Goal: Information Seeking & Learning: Learn about a topic

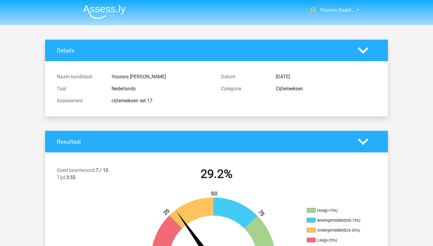
click at [97, 10] on img at bounding box center [104, 12] width 43 height 14
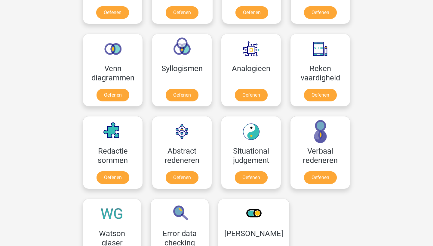
scroll to position [331, 0]
click at [187, 96] on link "Oefenen" at bounding box center [182, 96] width 34 height 13
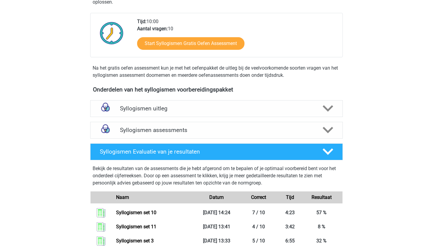
scroll to position [127, 0]
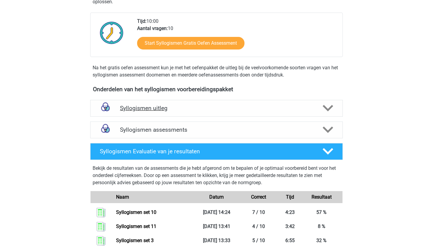
click at [193, 110] on h4 "Syllogismen uitleg" at bounding box center [216, 108] width 193 height 7
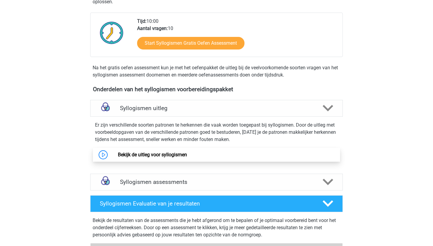
click at [168, 158] on link "Bekijk de uitleg voor syllogismen" at bounding box center [152, 155] width 69 height 6
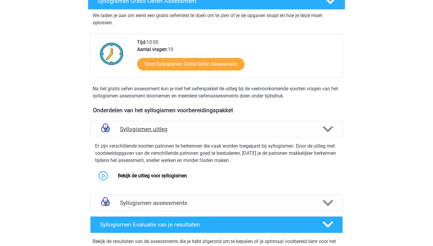
scroll to position [113, 0]
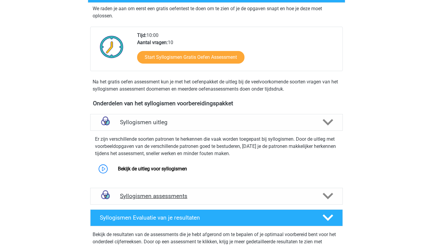
click at [222, 200] on h4 "Syllogismen assessments" at bounding box center [216, 196] width 193 height 7
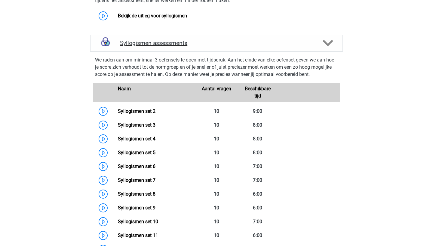
scroll to position [267, 0]
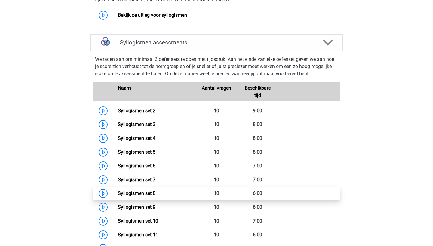
click at [155, 193] on link "Syllogismen set 8" at bounding box center [137, 194] width 38 height 6
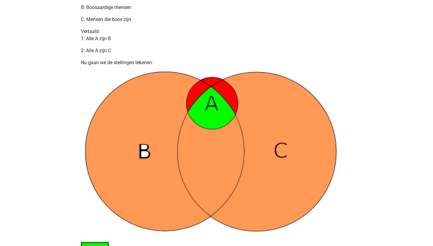
scroll to position [328, 0]
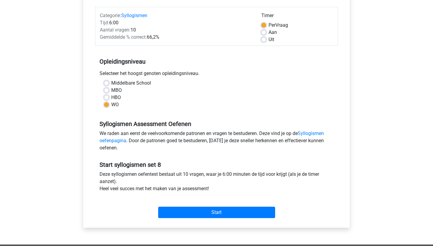
scroll to position [72, 0]
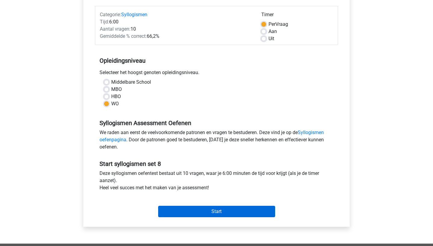
click at [201, 211] on input "Start" at bounding box center [216, 211] width 117 height 11
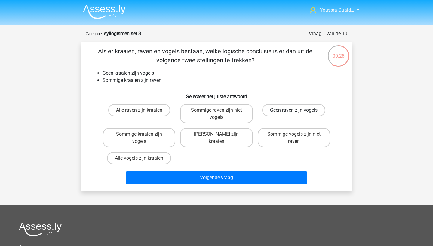
click at [284, 106] on label "Geen raven zijn vogels" at bounding box center [293, 110] width 63 height 12
click at [294, 110] on input "Geen raven zijn vogels" at bounding box center [296, 112] width 4 height 4
radio input "true"
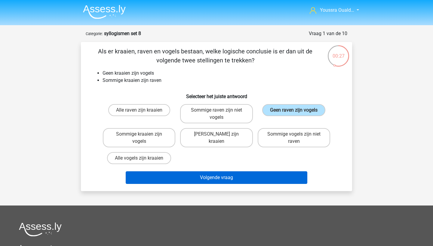
click at [231, 181] on button "Volgende vraag" at bounding box center [217, 178] width 182 height 13
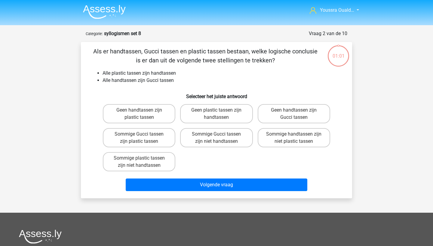
scroll to position [30, 0]
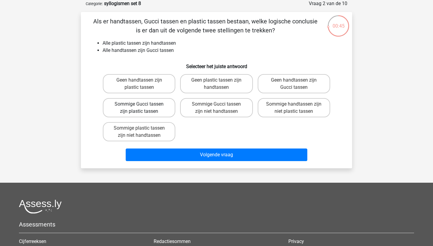
click at [145, 114] on label "Sommige Gucci tassen zijn plastic tassen" at bounding box center [139, 107] width 72 height 19
click at [143, 108] on input "Sommige Gucci tassen zijn plastic tassen" at bounding box center [141, 106] width 4 height 4
radio input "true"
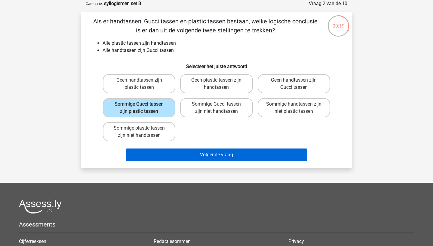
click at [196, 152] on button "Volgende vraag" at bounding box center [217, 155] width 182 height 13
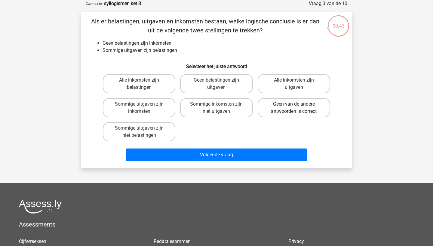
click at [272, 113] on label "Geen van de andere antwoorden is correct" at bounding box center [294, 107] width 72 height 19
click at [294, 108] on input "Geen van de andere antwoorden is correct" at bounding box center [296, 106] width 4 height 4
radio input "true"
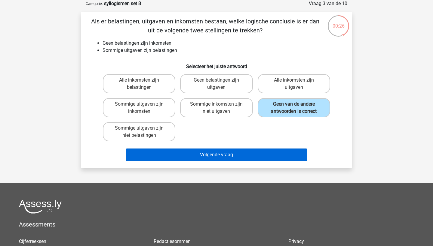
click at [214, 158] on button "Volgende vraag" at bounding box center [217, 155] width 182 height 13
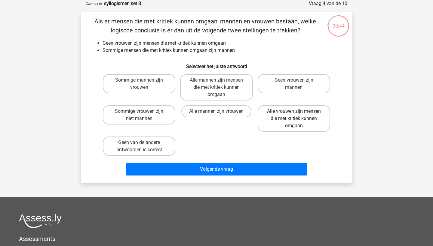
click at [267, 126] on label "Alle vrouwen zijn mensen die met kritiek kunnen omgaan" at bounding box center [294, 118] width 72 height 26
click at [294, 115] on input "Alle vrouwen zijn mensen die met kritiek kunnen omgaan" at bounding box center [296, 114] width 4 height 4
radio input "true"
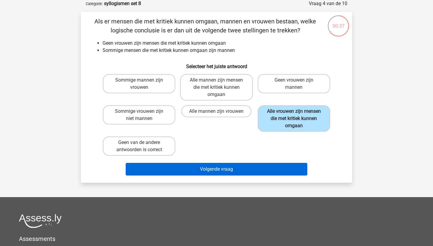
click at [224, 172] on button "Volgende vraag" at bounding box center [217, 169] width 182 height 13
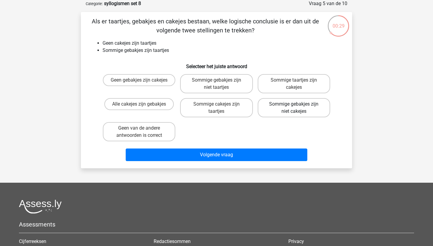
click at [278, 113] on label "Sommige gebakjes zijn niet cakejes" at bounding box center [294, 107] width 72 height 19
click at [294, 108] on input "Sommige gebakjes zijn niet cakejes" at bounding box center [296, 106] width 4 height 4
radio input "true"
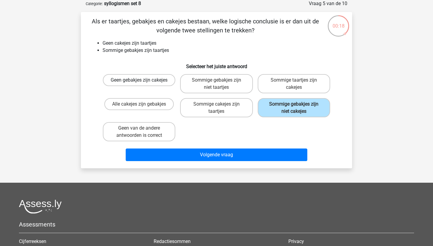
click at [143, 81] on label "Geen gebakjes zijn cakejes" at bounding box center [139, 80] width 72 height 12
click at [143, 81] on input "Geen gebakjes zijn cakejes" at bounding box center [141, 82] width 4 height 4
radio input "true"
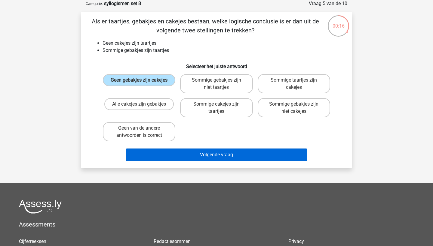
click at [156, 154] on button "Volgende vraag" at bounding box center [217, 155] width 182 height 13
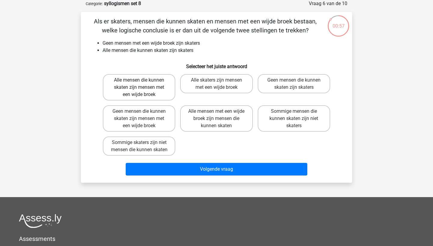
click at [154, 86] on label "Alle mensen die kunnen skaten zijn mensen met een wijde broek" at bounding box center [139, 87] width 72 height 26
click at [143, 84] on input "Alle mensen die kunnen skaten zijn mensen met een wijde broek" at bounding box center [141, 82] width 4 height 4
radio input "true"
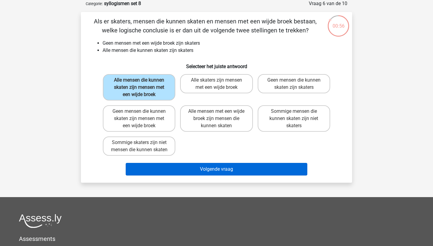
click at [160, 175] on button "Volgende vraag" at bounding box center [217, 169] width 182 height 13
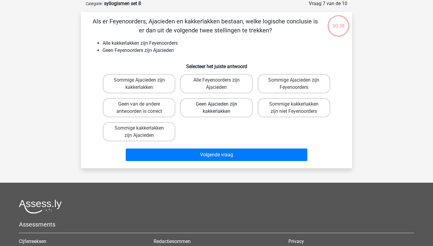
click at [205, 115] on label "Geen Ajacieden zijn kakkerlakken" at bounding box center [216, 107] width 72 height 19
click at [216, 108] on input "Geen Ajacieden zijn kakkerlakken" at bounding box center [218, 106] width 4 height 4
radio input "true"
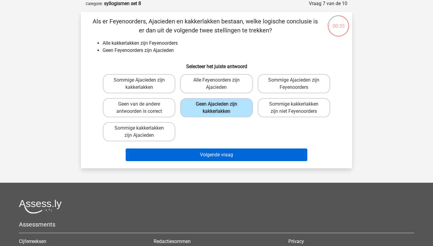
click at [191, 154] on button "Volgende vraag" at bounding box center [217, 155] width 182 height 13
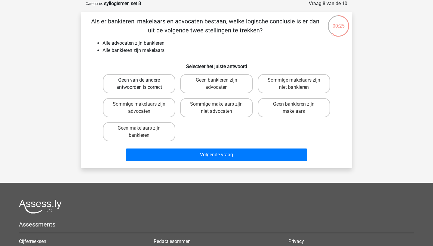
click at [161, 85] on label "Geen van de andere antwoorden is correct" at bounding box center [139, 83] width 72 height 19
click at [143, 84] on input "Geen van de andere antwoorden is correct" at bounding box center [141, 82] width 4 height 4
radio input "true"
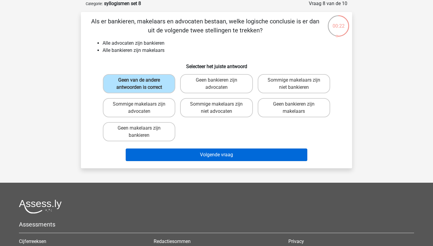
click at [183, 158] on button "Volgende vraag" at bounding box center [217, 155] width 182 height 13
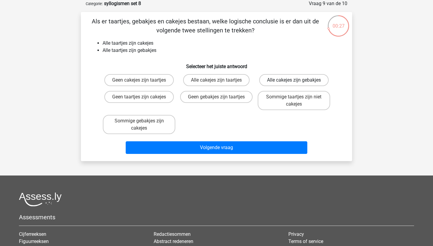
click at [263, 84] on label "Alle cakejes zijn gebakjes" at bounding box center [293, 80] width 69 height 12
click at [294, 84] on input "Alle cakejes zijn gebakjes" at bounding box center [296, 82] width 4 height 4
radio input "true"
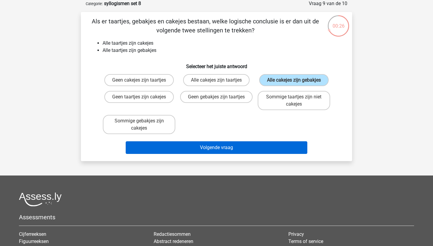
click at [233, 152] on button "Volgende vraag" at bounding box center [217, 148] width 182 height 13
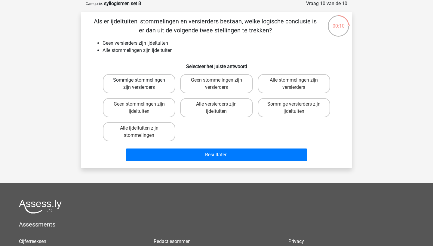
click at [169, 81] on label "Sommige stommelingen zijn versierders" at bounding box center [139, 83] width 72 height 19
click at [143, 81] on input "Sommige stommelingen zijn versierders" at bounding box center [141, 82] width 4 height 4
radio input "true"
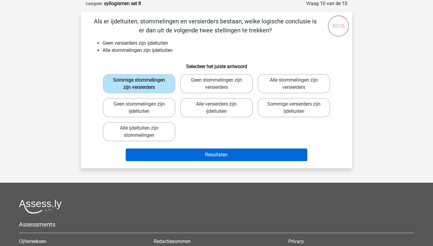
click at [179, 154] on button "Resultaten" at bounding box center [217, 155] width 182 height 13
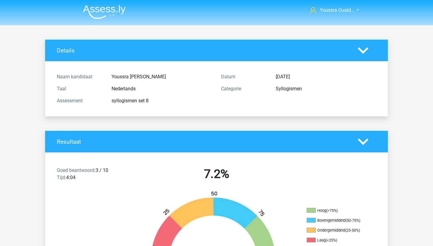
scroll to position [216, 0]
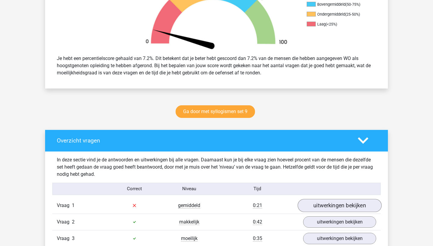
click at [313, 205] on link "uitwerkingen bekijken" at bounding box center [340, 205] width 84 height 13
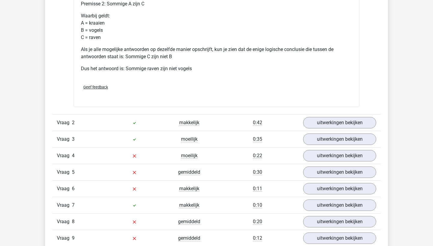
scroll to position [565, 0]
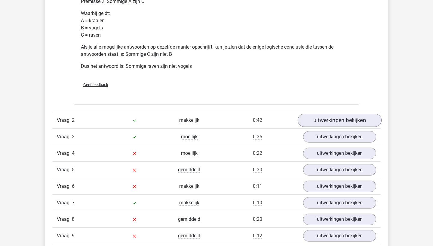
click at [315, 125] on link "uitwerkingen bekijken" at bounding box center [340, 120] width 84 height 13
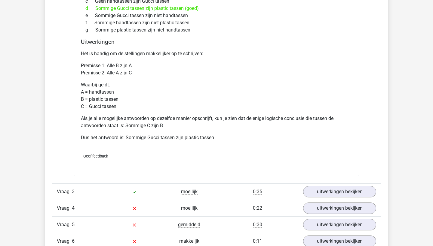
scroll to position [790, 0]
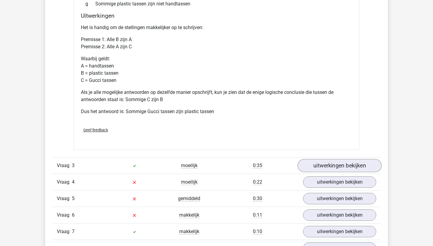
click at [319, 167] on link "uitwerkingen bekijken" at bounding box center [340, 165] width 84 height 13
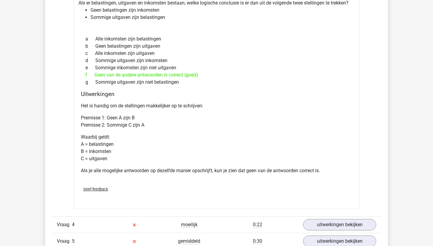
scroll to position [987, 0]
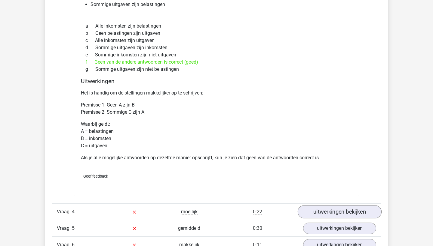
click at [324, 211] on link "uitwerkingen bekijken" at bounding box center [340, 212] width 84 height 13
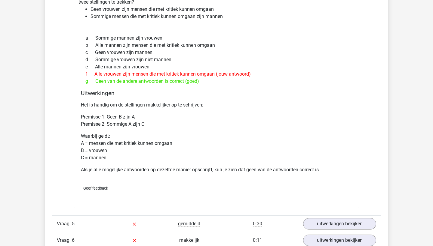
scroll to position [1235, 0]
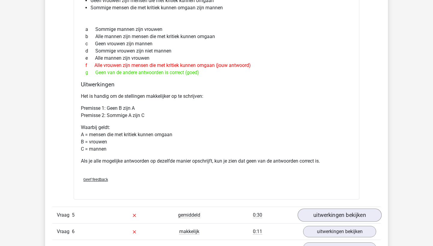
click at [343, 212] on link "uitwerkingen bekijken" at bounding box center [340, 215] width 84 height 13
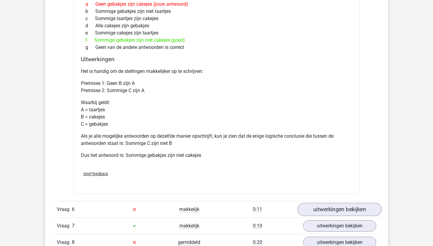
scroll to position [1505, 0]
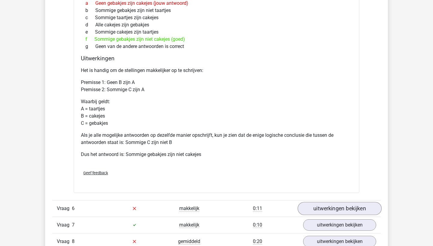
click at [329, 209] on link "uitwerkingen bekijken" at bounding box center [340, 208] width 84 height 13
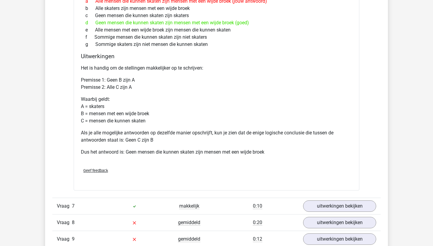
scroll to position [1825, 0]
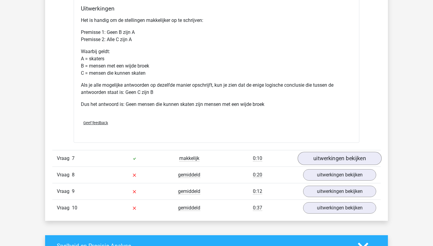
click at [349, 162] on link "uitwerkingen bekijken" at bounding box center [340, 158] width 84 height 13
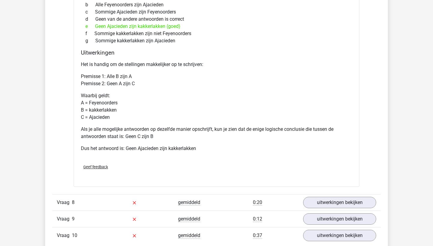
scroll to position [2067, 0]
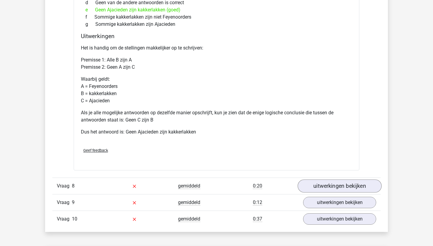
click at [335, 183] on link "uitwerkingen bekijken" at bounding box center [340, 186] width 84 height 13
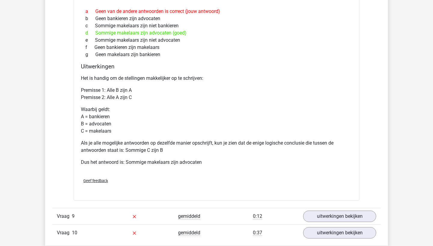
scroll to position [2370, 0]
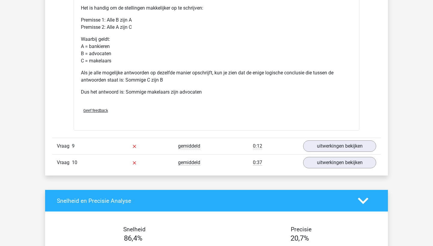
click at [315, 139] on div "Vraag 9 gemiddeld 0:12 uitwerkingen bekijken" at bounding box center [216, 146] width 328 height 17
click at [316, 147] on link "uitwerkingen bekijken" at bounding box center [340, 146] width 84 height 13
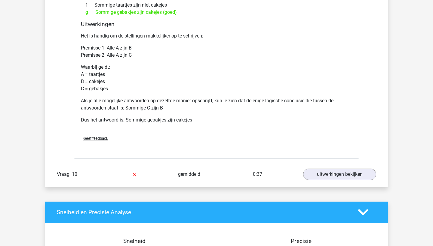
scroll to position [2612, 0]
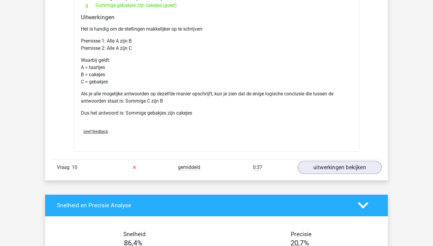
click at [322, 169] on link "uitwerkingen bekijken" at bounding box center [340, 167] width 84 height 13
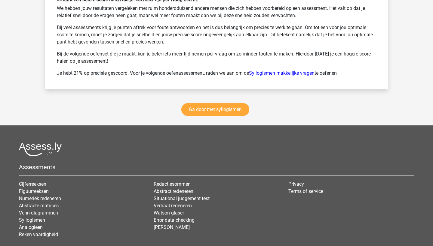
scroll to position [3312, 0]
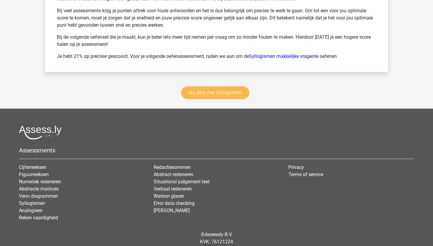
click at [210, 93] on link "Ga door met syllogismen" at bounding box center [215, 93] width 68 height 13
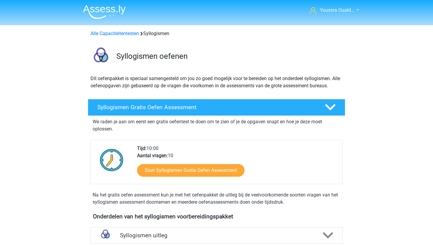
scroll to position [247, 0]
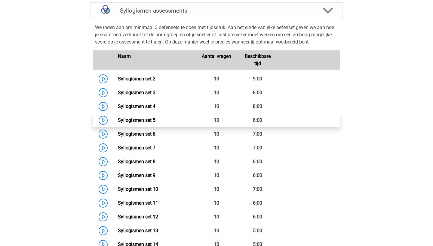
click at [155, 118] on link "Syllogismen set 5" at bounding box center [137, 121] width 38 height 6
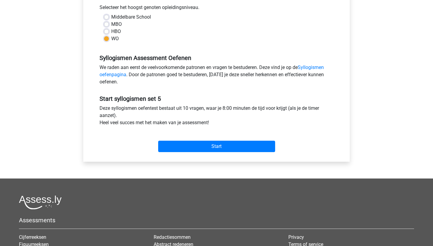
scroll to position [151, 0]
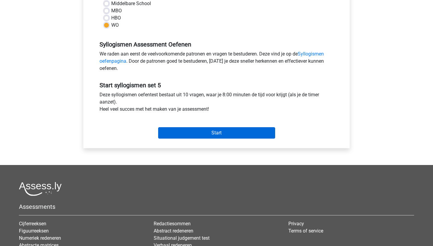
click at [177, 131] on input "Start" at bounding box center [216, 132] width 117 height 11
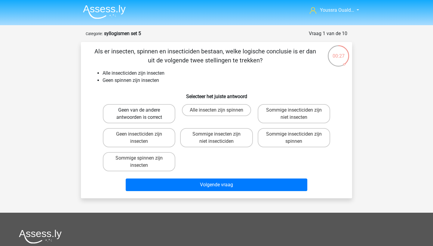
click at [148, 112] on label "Geen van de andere antwoorden is correct" at bounding box center [139, 113] width 72 height 19
click at [143, 112] on input "Geen van de andere antwoorden is correct" at bounding box center [141, 112] width 4 height 4
radio input "true"
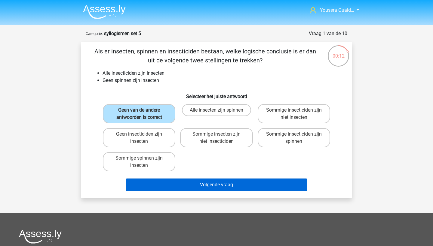
click at [191, 183] on button "Volgende vraag" at bounding box center [217, 185] width 182 height 13
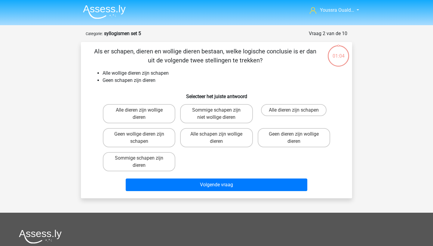
scroll to position [30, 0]
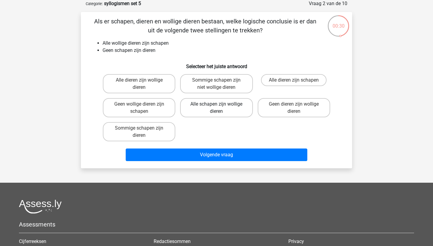
click at [198, 106] on label "Alle schapen zijn wollige dieren" at bounding box center [216, 107] width 72 height 19
click at [216, 106] on input "Alle schapen zijn wollige dieren" at bounding box center [218, 106] width 4 height 4
radio input "true"
click at [207, 91] on label "Sommige schapen zijn niet wollige dieren" at bounding box center [216, 83] width 72 height 19
click at [216, 84] on input "Sommige schapen zijn niet wollige dieren" at bounding box center [218, 82] width 4 height 4
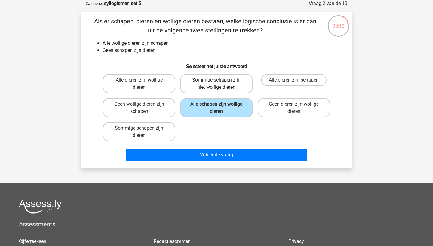
radio input "true"
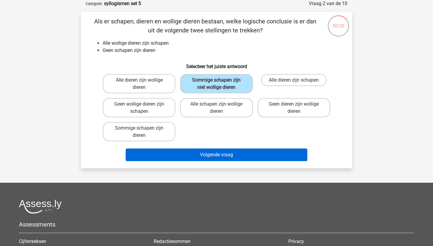
click at [237, 154] on button "Volgende vraag" at bounding box center [217, 155] width 182 height 13
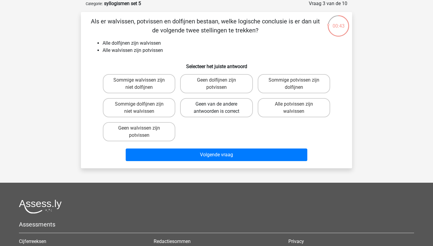
click at [196, 105] on label "Geen van de andere antwoorden is correct" at bounding box center [216, 107] width 72 height 19
click at [216, 105] on input "Geen van de andere antwoorden is correct" at bounding box center [218, 106] width 4 height 4
radio input "true"
click at [270, 89] on label "Sommige potvissen zijn dolfijnen" at bounding box center [294, 83] width 72 height 19
click at [294, 84] on input "Sommige potvissen zijn dolfijnen" at bounding box center [296, 82] width 4 height 4
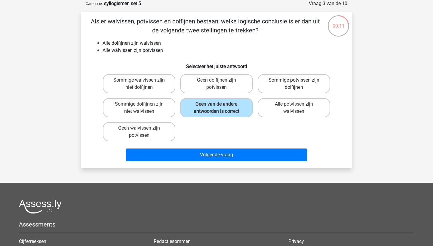
radio input "true"
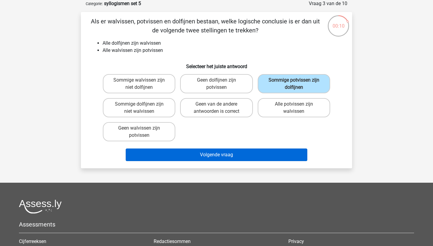
click at [217, 152] on button "Volgende vraag" at bounding box center [217, 155] width 182 height 13
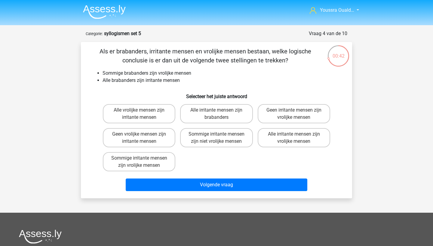
scroll to position [0, 0]
click at [154, 163] on label "Sommige irritante mensen zijn vrolijke mensen" at bounding box center [139, 161] width 72 height 19
click at [143, 162] on input "Sommige irritante mensen zijn vrolijke mensen" at bounding box center [141, 160] width 4 height 4
radio input "true"
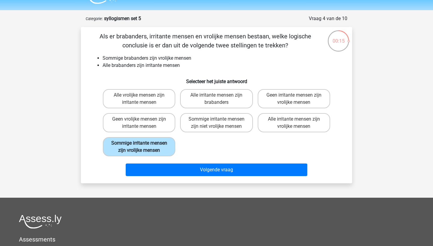
scroll to position [16, 0]
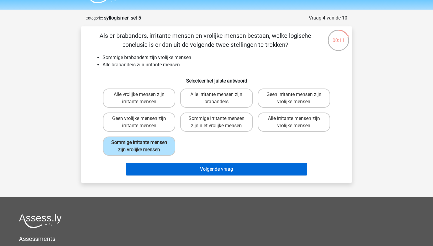
click at [203, 176] on button "Volgende vraag" at bounding box center [217, 169] width 182 height 13
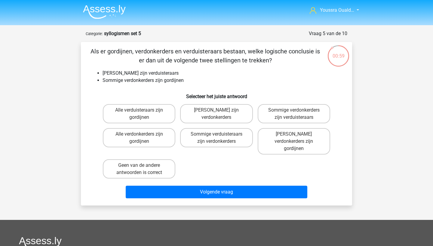
scroll to position [0, 0]
click at [104, 12] on img at bounding box center [104, 12] width 43 height 14
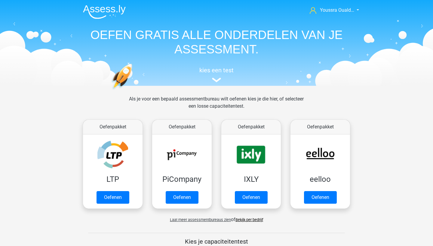
click at [104, 12] on img at bounding box center [104, 12] width 43 height 14
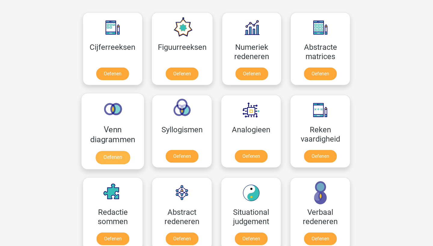
scroll to position [270, 0]
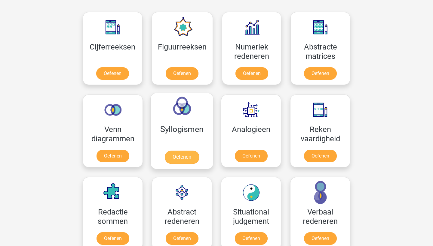
click at [181, 160] on link "Oefenen" at bounding box center [182, 157] width 34 height 13
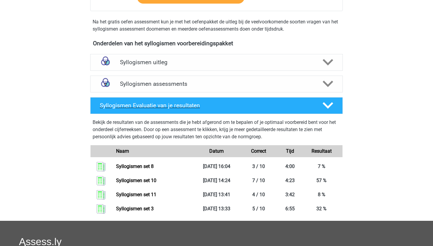
scroll to position [163, 0]
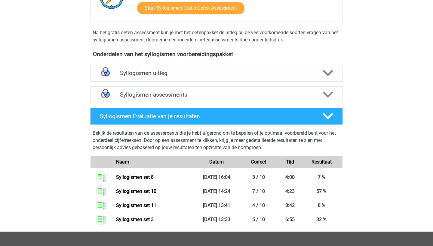
click at [163, 93] on h4 "Syllogismen assessments" at bounding box center [216, 94] width 193 height 7
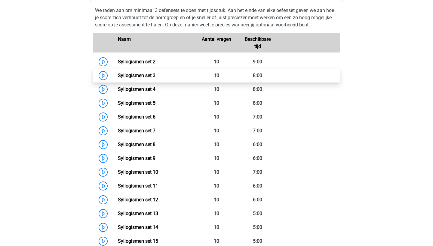
scroll to position [269, 0]
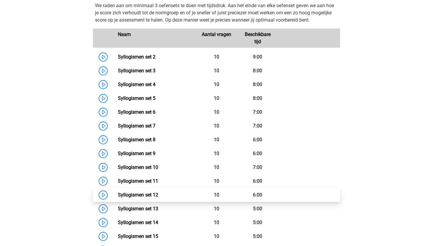
click at [158, 192] on link "Syllogismen set 12" at bounding box center [138, 195] width 40 height 6
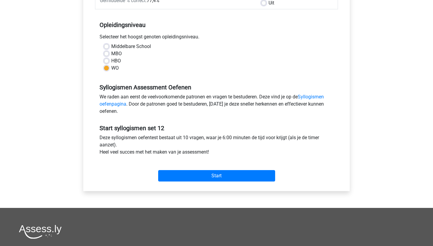
scroll to position [139, 0]
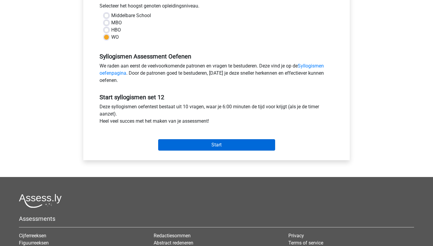
click at [183, 150] on input "Start" at bounding box center [216, 144] width 117 height 11
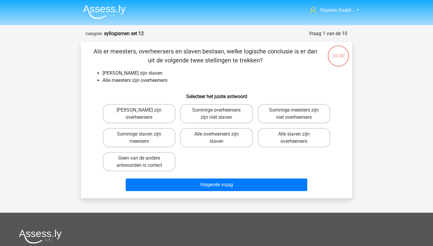
click at [89, 10] on img at bounding box center [104, 12] width 43 height 14
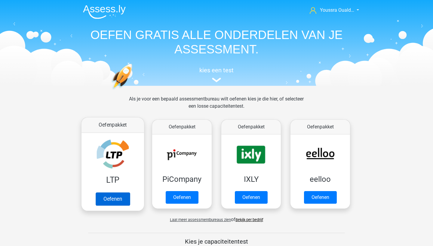
click at [112, 200] on link "Oefenen" at bounding box center [113, 199] width 34 height 13
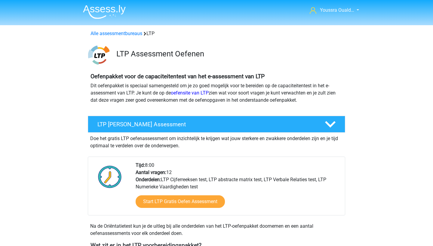
click at [112, 200] on div at bounding box center [109, 188] width 43 height 53
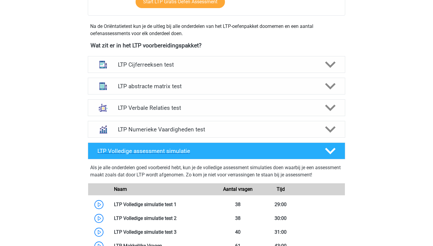
scroll to position [200, 0]
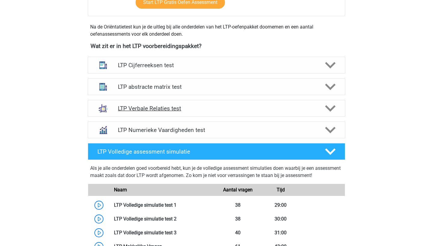
click at [167, 113] on div "LTP Verbale Relaties test" at bounding box center [216, 108] width 257 height 17
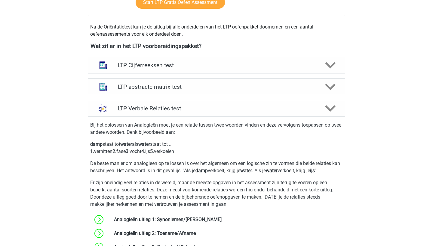
click at [196, 114] on div "LTP Verbale Relaties test" at bounding box center [216, 108] width 257 height 17
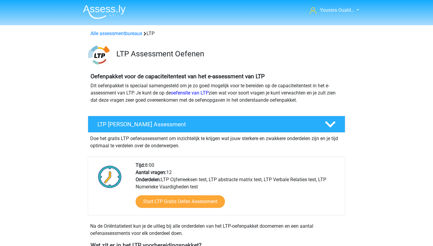
scroll to position [0, 0]
click at [103, 32] on link "Alle assessmentbureaus" at bounding box center [116, 34] width 52 height 6
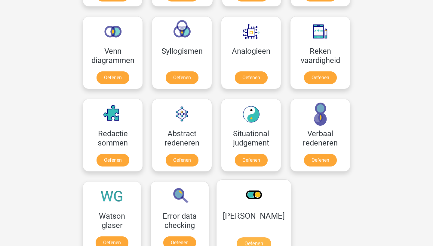
scroll to position [651, 0]
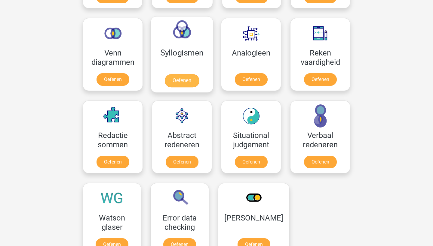
click at [180, 81] on link "Oefenen" at bounding box center [182, 80] width 34 height 13
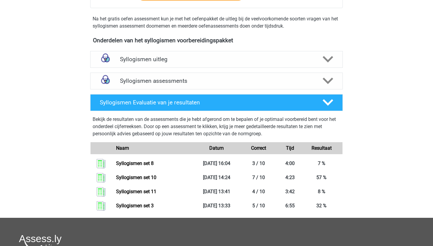
scroll to position [166, 0]
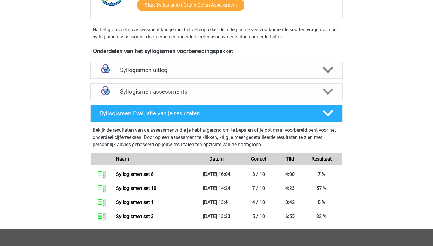
click at [210, 93] on h4 "Syllogismen assessments" at bounding box center [216, 91] width 193 height 7
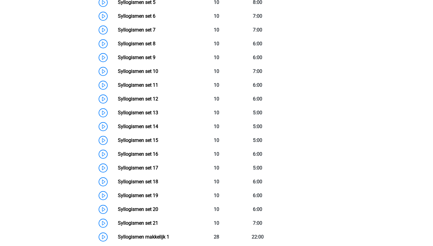
scroll to position [449, 0]
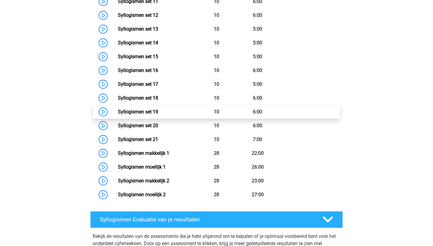
click at [141, 113] on link "Syllogismen set 19" at bounding box center [138, 112] width 40 height 6
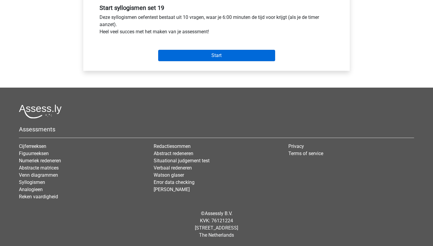
scroll to position [228, 0]
click at [178, 59] on input "Start" at bounding box center [216, 55] width 117 height 11
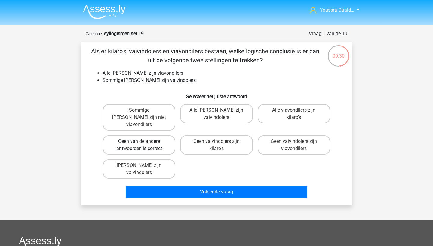
click at [138, 136] on label "Geen van de andere antwoorden is correct" at bounding box center [139, 145] width 72 height 19
click at [139, 142] on input "Geen van de andere antwoorden is correct" at bounding box center [141, 144] width 4 height 4
radio input "true"
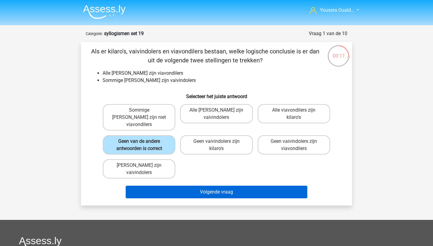
click at [199, 186] on button "Volgende vraag" at bounding box center [217, 192] width 182 height 13
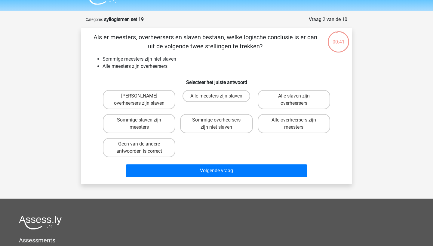
scroll to position [14, 0]
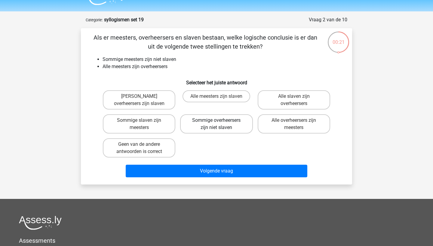
click at [213, 123] on label "Sommige overheersers zijn niet slaven" at bounding box center [216, 124] width 72 height 19
click at [216, 123] on input "Sommige overheersers zijn niet slaven" at bounding box center [218, 123] width 4 height 4
radio input "true"
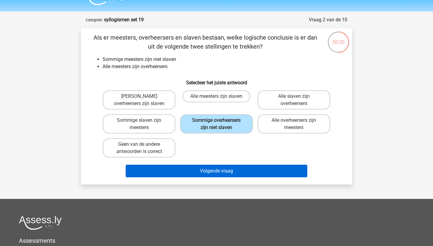
click at [217, 175] on button "Volgende vraag" at bounding box center [217, 171] width 182 height 13
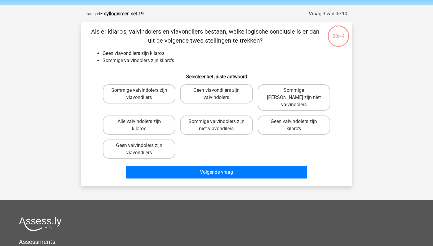
scroll to position [18, 0]
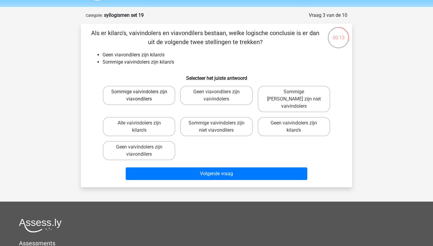
click at [150, 98] on label "Sommige vaivindolers zijn viavondilers" at bounding box center [139, 95] width 72 height 19
click at [143, 96] on input "Sommige vaivindolers zijn viavondilers" at bounding box center [141, 94] width 4 height 4
radio input "true"
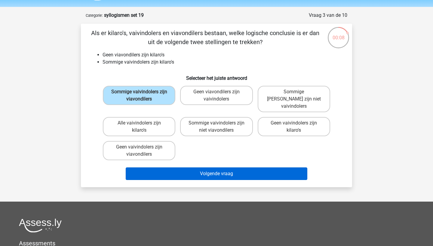
click at [202, 171] on button "Volgende vraag" at bounding box center [217, 174] width 182 height 13
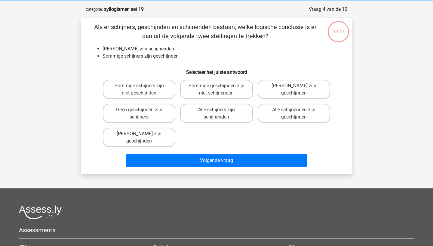
scroll to position [22, 0]
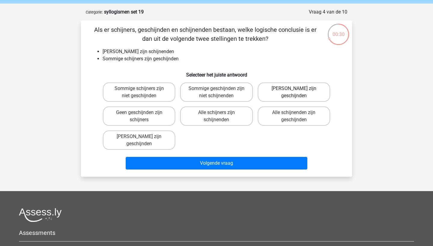
click at [280, 94] on label "Geen schijnenden zijn geschijnden" at bounding box center [294, 92] width 72 height 19
click at [294, 93] on input "Geen schijnenden zijn geschijnden" at bounding box center [296, 91] width 4 height 4
radio input "true"
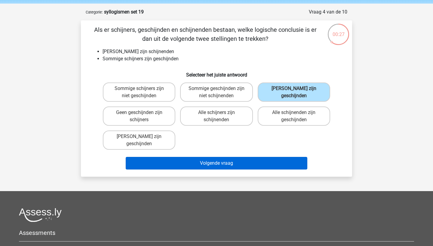
click at [239, 164] on button "Volgende vraag" at bounding box center [217, 163] width 182 height 13
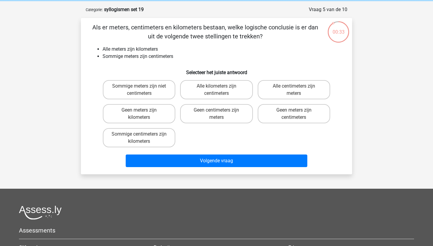
scroll to position [22, 0]
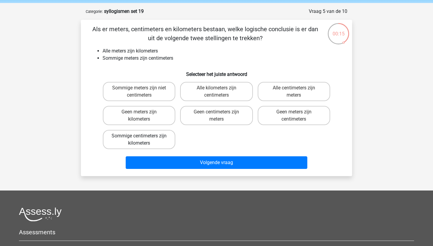
click at [145, 138] on label "Sommige centimeters zijn kilometers" at bounding box center [139, 139] width 72 height 19
click at [143, 138] on input "Sommige centimeters zijn kilometers" at bounding box center [141, 138] width 4 height 4
radio input "true"
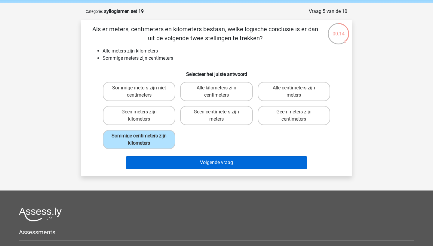
click at [179, 161] on button "Volgende vraag" at bounding box center [217, 163] width 182 height 13
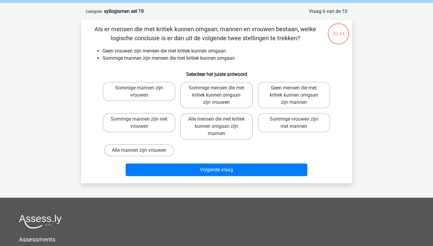
scroll to position [20, 0]
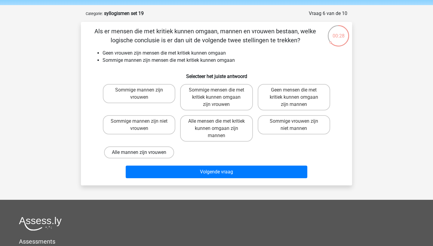
click at [134, 154] on label "Alle mannen zijn vrouwen" at bounding box center [139, 153] width 70 height 12
click at [139, 154] on input "Alle mannen zijn vrouwen" at bounding box center [141, 155] width 4 height 4
radio input "true"
click at [214, 125] on label "Alle mensen die met kritiek kunnen omgaan zijn mannen" at bounding box center [216, 128] width 72 height 26
click at [216, 125] on input "Alle mensen die met kritiek kunnen omgaan zijn mannen" at bounding box center [218, 123] width 4 height 4
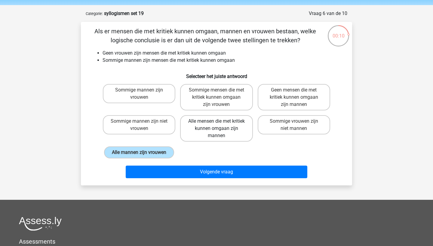
radio input "true"
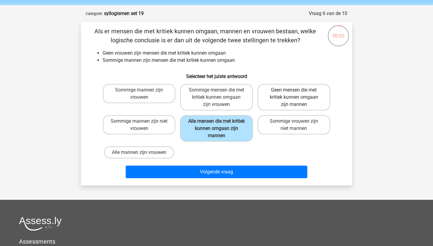
click at [282, 93] on label "Geen mensen die met kritiek kunnen omgaan zijn mannen" at bounding box center [294, 97] width 72 height 26
click at [294, 93] on input "Geen mensen die met kritiek kunnen omgaan zijn mannen" at bounding box center [296, 92] width 4 height 4
radio input "true"
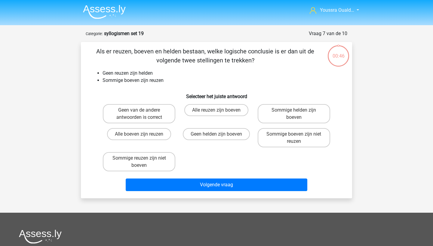
scroll to position [20, 0]
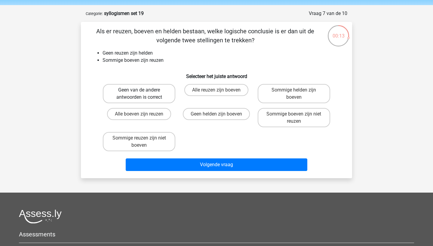
click at [160, 87] on label "Geen van de andere antwoorden is correct" at bounding box center [139, 93] width 72 height 19
click at [143, 90] on input "Geen van de andere antwoorden is correct" at bounding box center [141, 92] width 4 height 4
radio input "true"
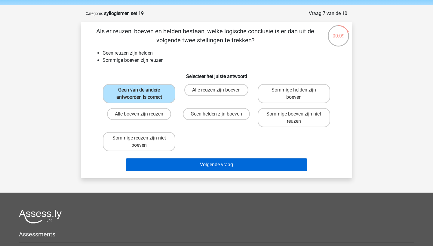
click at [221, 164] on button "Volgende vraag" at bounding box center [217, 165] width 182 height 13
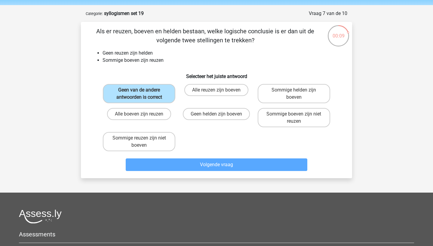
scroll to position [30, 0]
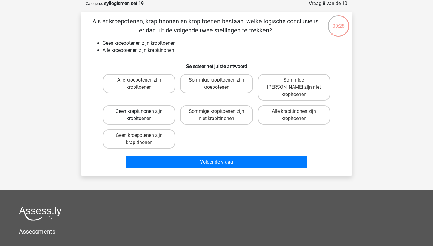
click at [158, 113] on label "Geen krapitinonen zijn kropitoenen" at bounding box center [139, 114] width 72 height 19
click at [143, 113] on input "Geen krapitinonen zijn kropitoenen" at bounding box center [141, 114] width 4 height 4
radio input "true"
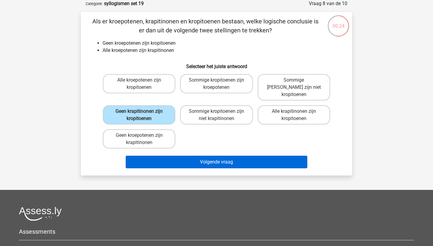
click at [193, 156] on button "Volgende vraag" at bounding box center [217, 162] width 182 height 13
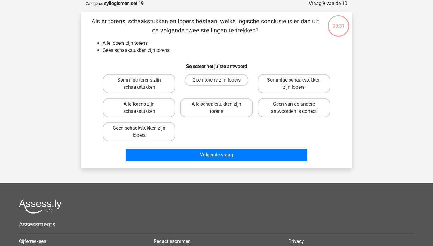
click at [142, 129] on input "Geen schaakstukken zijn lopers" at bounding box center [141, 130] width 4 height 4
radio input "true"
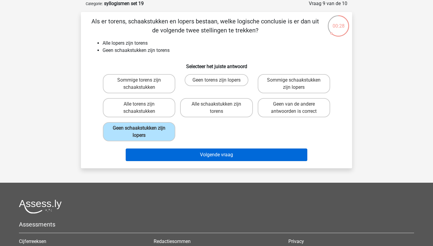
click at [196, 159] on button "Volgende vraag" at bounding box center [217, 155] width 182 height 13
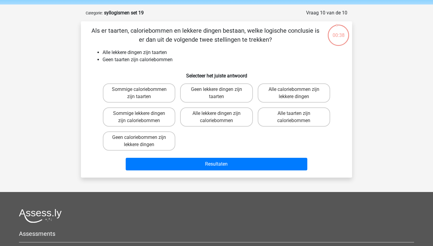
scroll to position [20, 0]
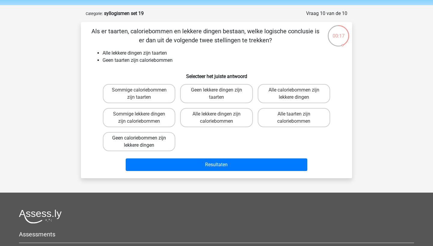
click at [162, 138] on label "Geen caloriebommen zijn lekkere dingen" at bounding box center [139, 141] width 72 height 19
click at [143, 138] on input "Geen caloriebommen zijn lekkere dingen" at bounding box center [141, 140] width 4 height 4
radio input "true"
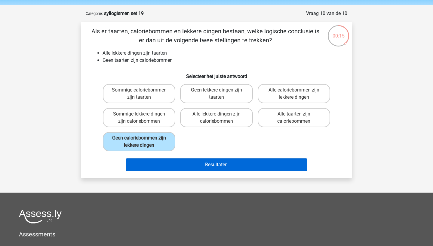
click at [209, 163] on button "Resultaten" at bounding box center [217, 165] width 182 height 13
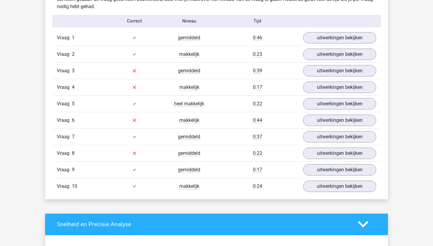
scroll to position [384, 0]
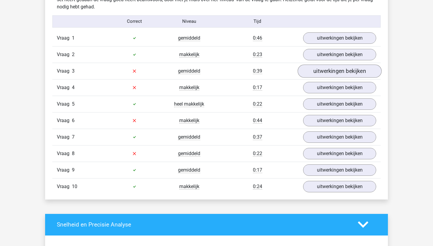
click at [314, 70] on link "uitwerkingen bekijken" at bounding box center [340, 71] width 84 height 13
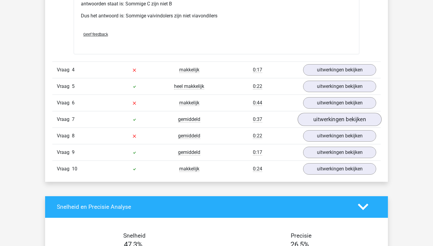
scroll to position [626, 0]
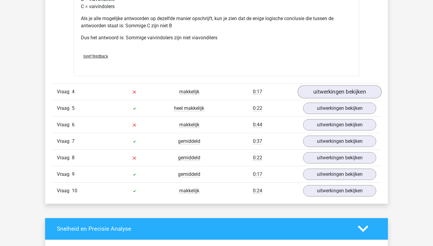
click at [337, 94] on link "uitwerkingen bekijken" at bounding box center [340, 91] width 84 height 13
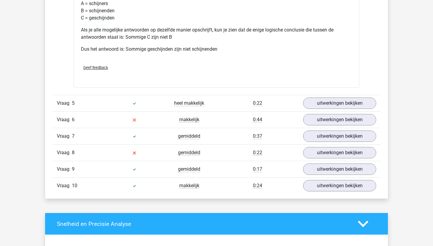
scroll to position [878, 0]
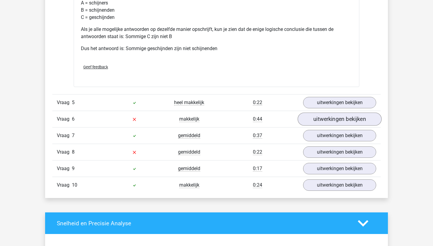
click at [346, 126] on link "uitwerkingen bekijken" at bounding box center [340, 119] width 84 height 13
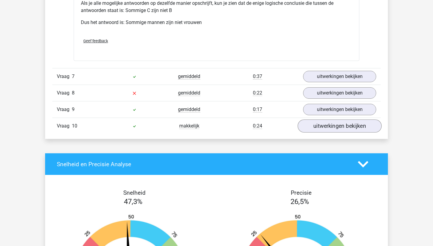
scroll to position [1190, 0]
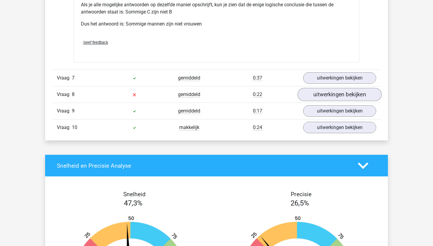
click at [346, 101] on link "uitwerkingen bekijken" at bounding box center [340, 94] width 84 height 13
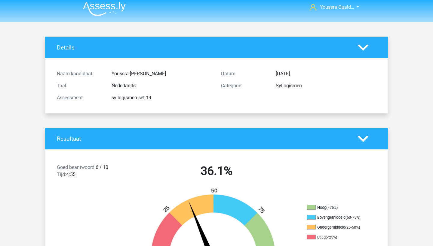
scroll to position [0, 0]
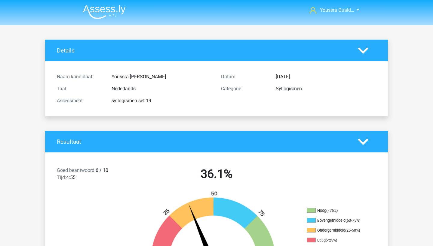
click at [107, 13] on img at bounding box center [104, 12] width 43 height 14
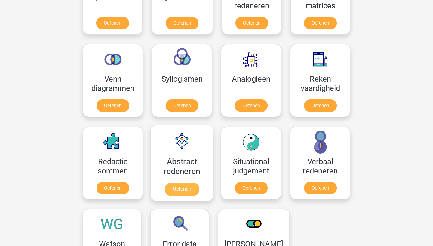
scroll to position [318, 0]
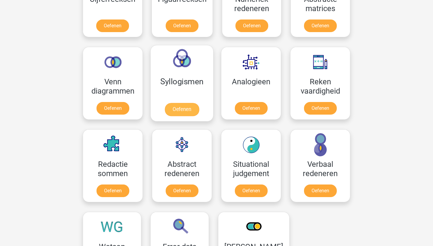
click at [177, 111] on link "Oefenen" at bounding box center [182, 109] width 34 height 13
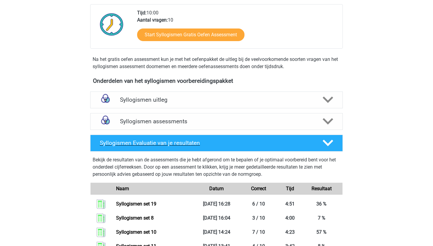
scroll to position [136, 0]
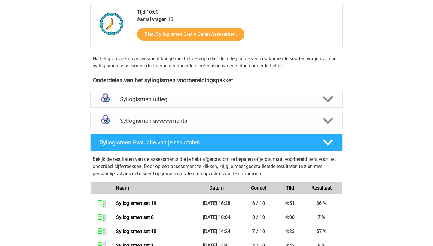
click at [197, 117] on div "Syllogismen assessments" at bounding box center [216, 121] width 252 height 17
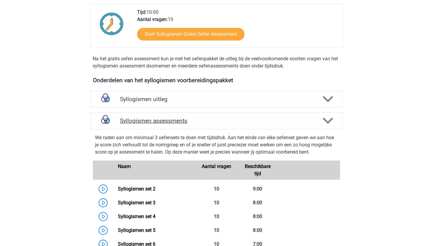
scroll to position [338, 0]
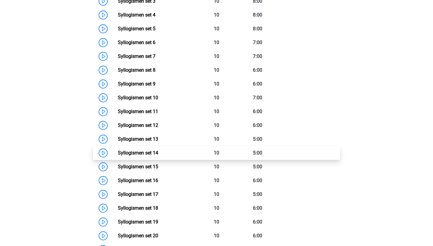
click at [158, 154] on link "Syllogismen set 14" at bounding box center [138, 153] width 40 height 6
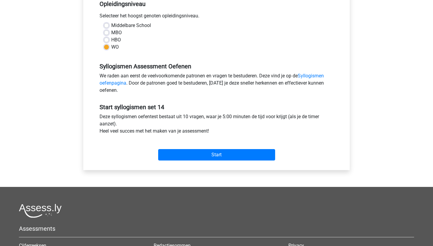
scroll to position [142, 0]
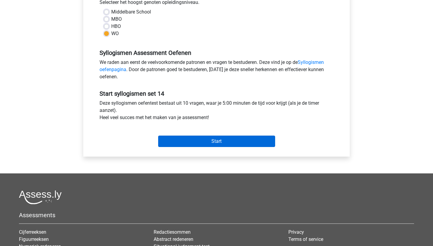
click at [194, 138] on input "Start" at bounding box center [216, 141] width 117 height 11
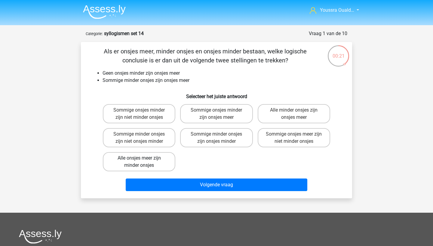
click at [159, 162] on label "Alle onsjes meer zijn minder onsjes" at bounding box center [139, 161] width 72 height 19
click at [143, 162] on input "Alle onsjes meer zijn minder onsjes" at bounding box center [141, 160] width 4 height 4
radio input "true"
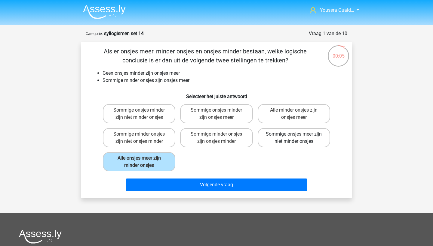
click at [272, 141] on label "Sommige onsjes meer zijn niet minder onsjes" at bounding box center [294, 137] width 72 height 19
click at [294, 138] on input "Sommige onsjes meer zijn niet minder onsjes" at bounding box center [296, 136] width 4 height 4
radio input "true"
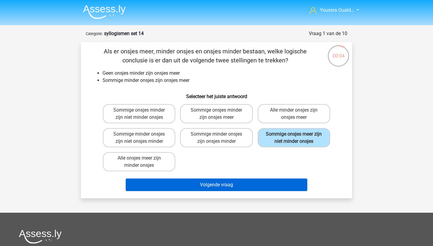
click at [245, 191] on button "Volgende vraag" at bounding box center [217, 185] width 182 height 13
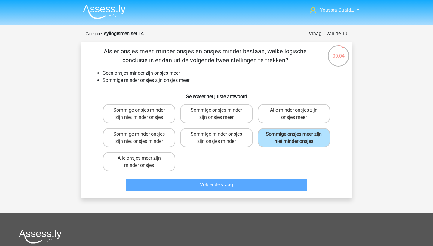
scroll to position [30, 0]
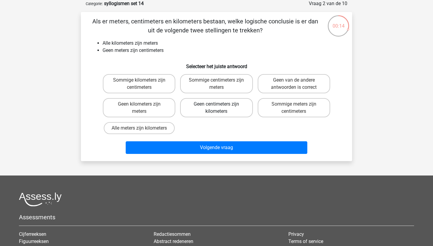
click at [233, 109] on label "Geen centimeters zijn kilometers" at bounding box center [216, 107] width 72 height 19
click at [220, 108] on input "Geen centimeters zijn kilometers" at bounding box center [218, 106] width 4 height 4
radio input "true"
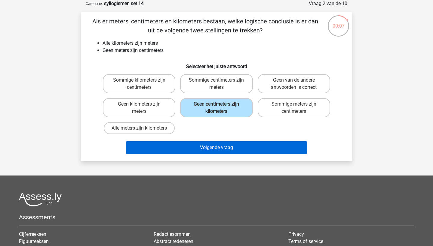
click at [190, 152] on button "Volgende vraag" at bounding box center [217, 148] width 182 height 13
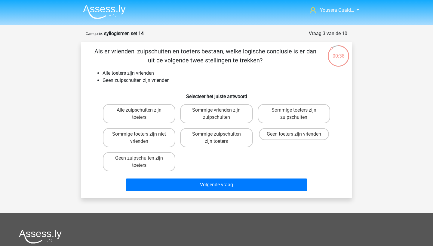
scroll to position [0, 0]
click at [107, 18] on img at bounding box center [104, 12] width 43 height 14
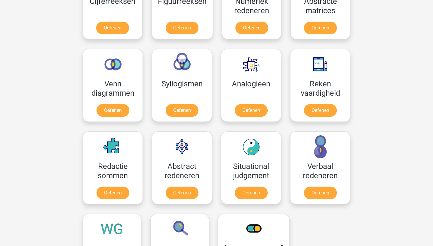
scroll to position [335, 0]
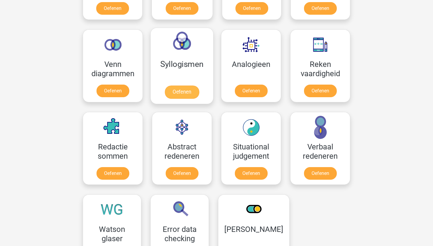
click at [175, 90] on link "Oefenen" at bounding box center [182, 92] width 34 height 13
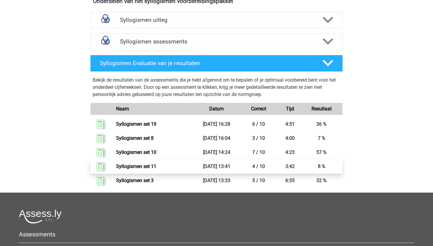
scroll to position [213, 0]
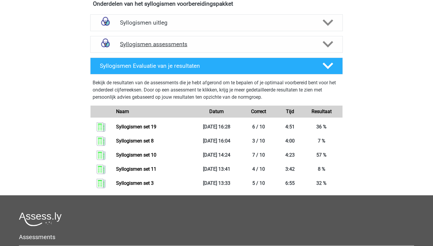
click at [242, 51] on div "Syllogismen assessments" at bounding box center [216, 44] width 252 height 17
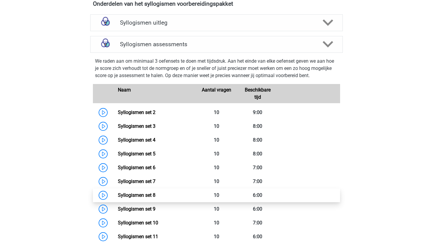
click at [155, 193] on link "Syllogismen set 8" at bounding box center [137, 196] width 38 height 6
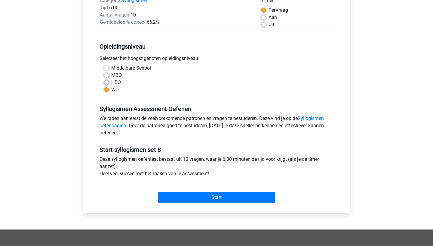
scroll to position [146, 0]
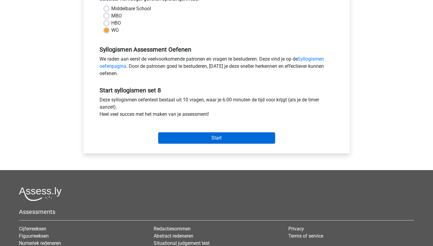
click at [186, 141] on input "Start" at bounding box center [216, 138] width 117 height 11
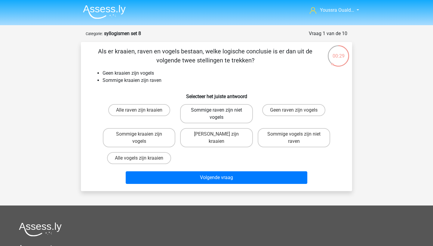
click at [212, 115] on label "Sommige raven zijn niet vogels" at bounding box center [216, 113] width 72 height 19
click at [216, 114] on input "Sommige raven zijn niet vogels" at bounding box center [218, 112] width 4 height 4
radio input "true"
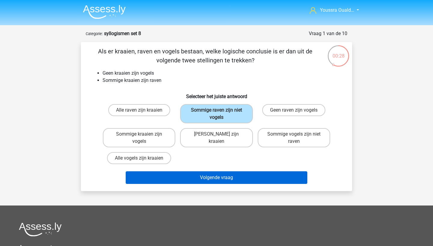
click at [196, 177] on button "Volgende vraag" at bounding box center [217, 178] width 182 height 13
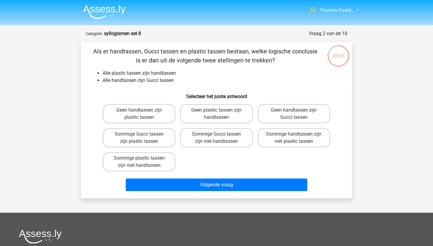
click at [103, 19] on img at bounding box center [104, 12] width 43 height 14
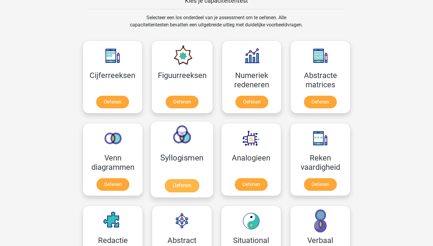
scroll to position [246, 0]
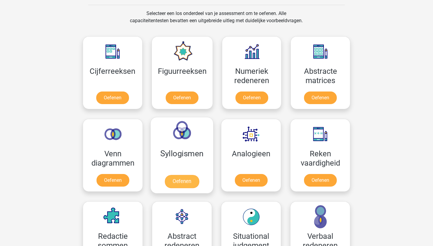
click at [191, 184] on link "Oefenen" at bounding box center [182, 181] width 34 height 13
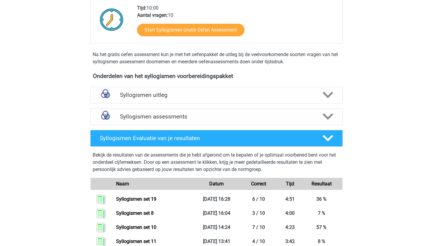
scroll to position [162, 0]
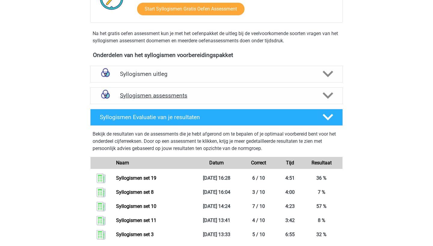
click at [156, 97] on h4 "Syllogismen assessments" at bounding box center [216, 95] width 193 height 7
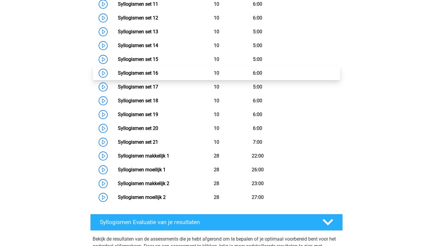
scroll to position [498, 0]
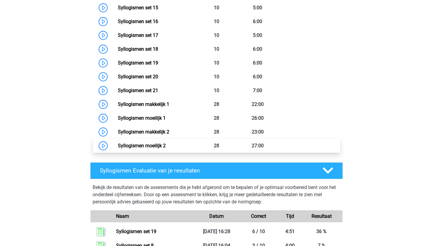
click at [155, 149] on link "Syllogismen moeilijk 2" at bounding box center [142, 146] width 48 height 6
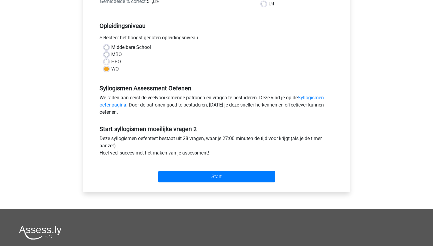
scroll to position [157, 0]
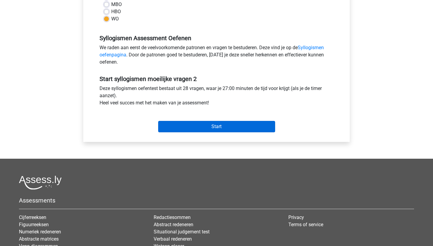
click at [179, 123] on input "Start" at bounding box center [216, 126] width 117 height 11
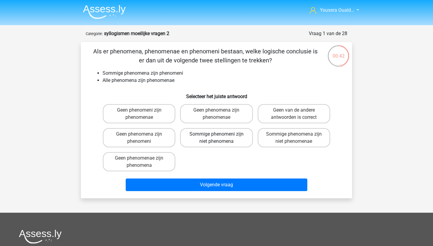
click at [232, 143] on label "Sommige phenomeni zijn niet phenomena" at bounding box center [216, 137] width 72 height 19
click at [220, 138] on input "Sommige phenomeni zijn niet phenomena" at bounding box center [218, 136] width 4 height 4
radio input "true"
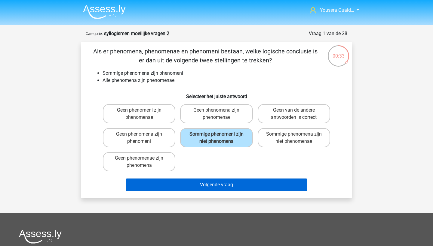
click at [238, 188] on button "Volgende vraag" at bounding box center [217, 185] width 182 height 13
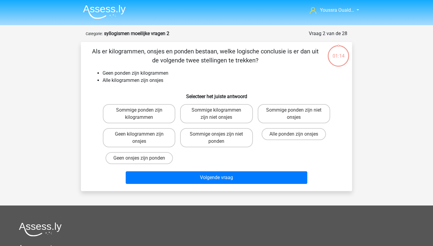
scroll to position [30, 0]
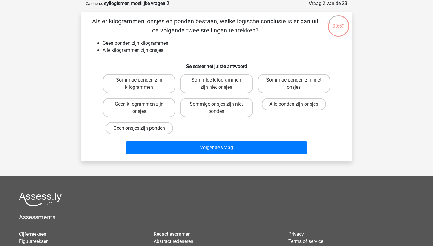
click at [155, 131] on label "Geen onsjes zijn ponden" at bounding box center [138, 128] width 67 height 12
click at [143, 131] on input "Geen onsjes zijn ponden" at bounding box center [141, 130] width 4 height 4
radio input "true"
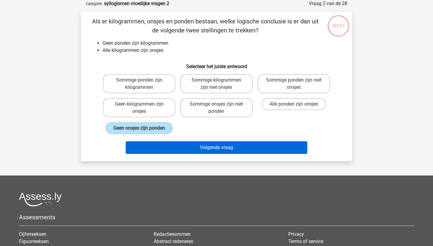
click at [188, 147] on button "Volgende vraag" at bounding box center [217, 148] width 182 height 13
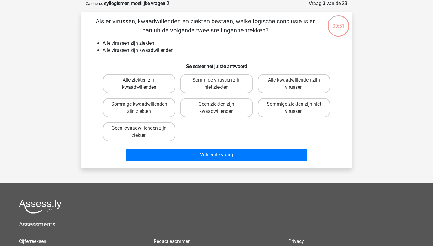
click at [145, 85] on label "Alle ziekten zijn kwaadwillenden" at bounding box center [139, 83] width 72 height 19
click at [143, 84] on input "Alle ziekten zijn kwaadwillenden" at bounding box center [141, 82] width 4 height 4
radio input "true"
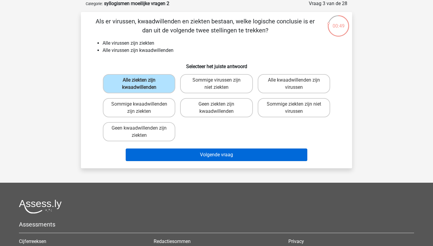
click at [201, 156] on button "Volgende vraag" at bounding box center [217, 155] width 182 height 13
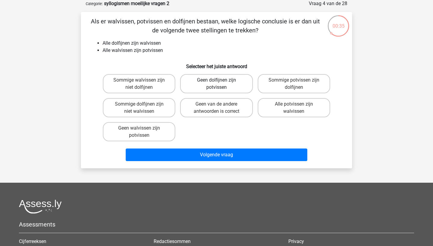
click at [205, 88] on label "Geen dolfijnen zijn potvissen" at bounding box center [216, 83] width 72 height 19
click at [216, 84] on input "Geen dolfijnen zijn potvissen" at bounding box center [218, 82] width 4 height 4
radio input "true"
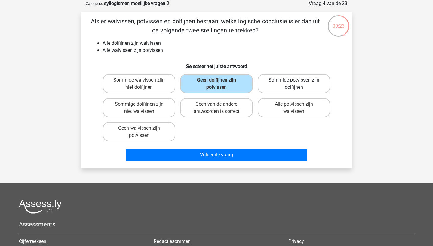
click at [261, 90] on label "Sommige potvissen zijn dolfijnen" at bounding box center [294, 83] width 72 height 19
click at [294, 84] on input "Sommige potvissen zijn dolfijnen" at bounding box center [296, 82] width 4 height 4
radio input "true"
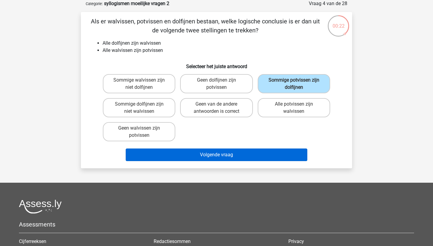
click at [243, 151] on button "Volgende vraag" at bounding box center [217, 155] width 182 height 13
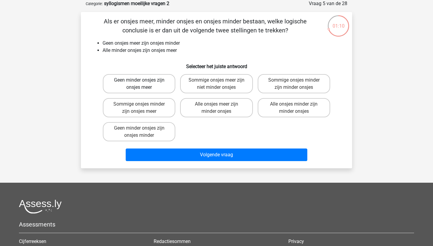
click at [154, 87] on label "Geen minder onsjes zijn onsjes meer" at bounding box center [139, 83] width 72 height 19
click at [143, 84] on input "Geen minder onsjes zijn onsjes meer" at bounding box center [141, 82] width 4 height 4
radio input "true"
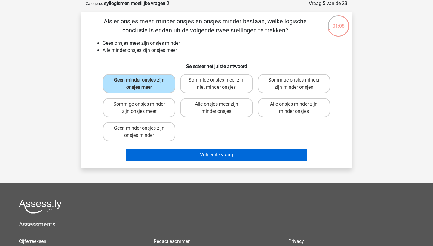
click at [212, 160] on button "Volgende vraag" at bounding box center [217, 155] width 182 height 13
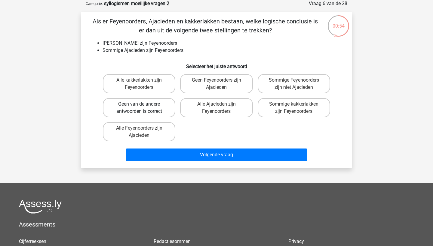
click at [154, 109] on label "Geen van de andere antwoorden is correct" at bounding box center [139, 107] width 72 height 19
click at [143, 108] on input "Geen van de andere antwoorden is correct" at bounding box center [141, 106] width 4 height 4
radio input "true"
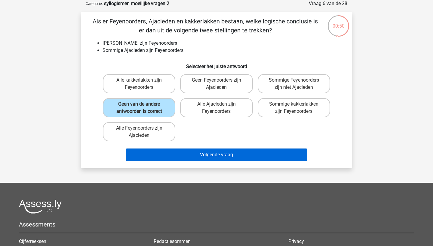
click at [199, 156] on button "Volgende vraag" at bounding box center [217, 155] width 182 height 13
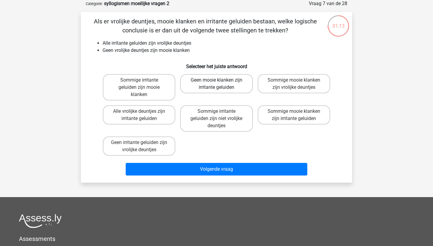
click at [197, 87] on label "Geen mooie klanken zijn irritante geluiden" at bounding box center [216, 83] width 72 height 19
click at [216, 84] on input "Geen mooie klanken zijn irritante geluiden" at bounding box center [218, 82] width 4 height 4
radio input "true"
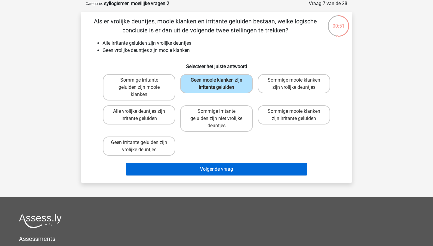
click at [208, 170] on button "Volgende vraag" at bounding box center [217, 169] width 182 height 13
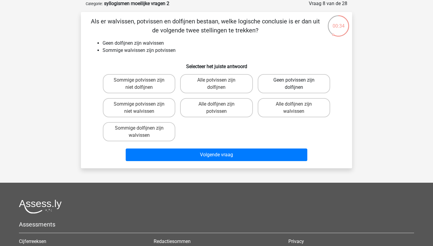
click at [289, 85] on label "Geen potvissen zijn dolfijnen" at bounding box center [294, 83] width 72 height 19
click at [294, 84] on input "Geen potvissen zijn dolfijnen" at bounding box center [296, 82] width 4 height 4
radio input "true"
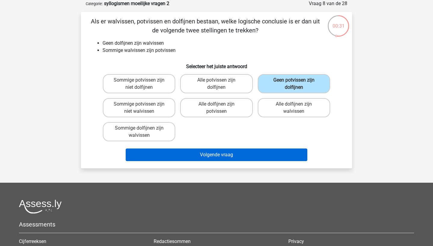
click at [251, 150] on button "Volgende vraag" at bounding box center [217, 155] width 182 height 13
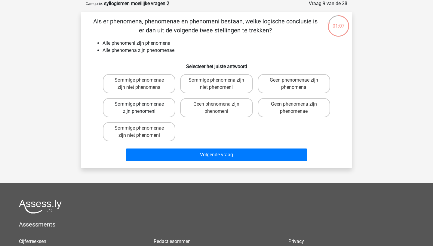
click at [143, 112] on label "Sommige phenomenae zijn phenomeni" at bounding box center [139, 107] width 72 height 19
click at [143, 108] on input "Sommige phenomenae zijn phenomeni" at bounding box center [141, 106] width 4 height 4
radio input "true"
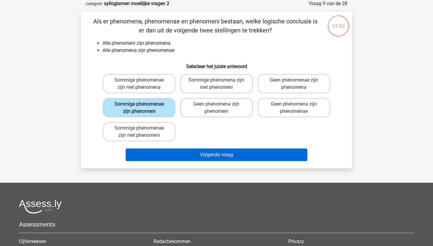
click at [188, 158] on button "Volgende vraag" at bounding box center [217, 155] width 182 height 13
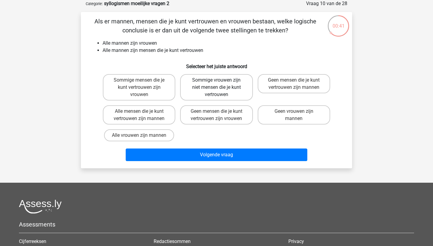
click at [212, 96] on label "Sommige vrouwen zijn niet mensen die je kunt vertrouwen" at bounding box center [216, 87] width 72 height 26
click at [216, 84] on input "Sommige vrouwen zijn niet mensen die je kunt vertrouwen" at bounding box center [218, 82] width 4 height 4
radio input "true"
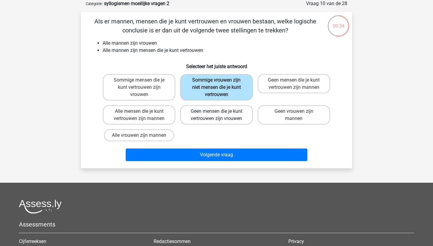
click at [204, 112] on label "Geen mensen die je kunt vertrouwen zijn vrouwen" at bounding box center [216, 114] width 72 height 19
click at [216, 112] on input "Geen mensen die je kunt vertrouwen zijn vrouwen" at bounding box center [218, 114] width 4 height 4
radio input "true"
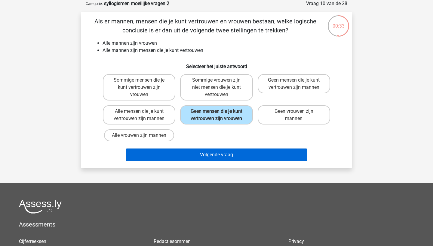
click at [222, 158] on button "Volgende vraag" at bounding box center [217, 155] width 182 height 13
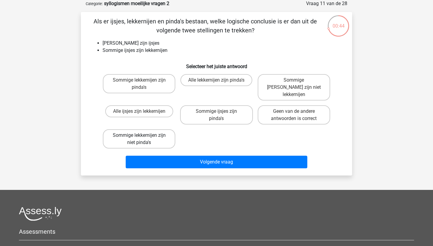
click at [145, 130] on label "Sommige lekkernijen zijn niet pinda's" at bounding box center [139, 139] width 72 height 19
click at [143, 136] on input "Sommige lekkernijen zijn niet pinda's" at bounding box center [141, 138] width 4 height 4
radio input "true"
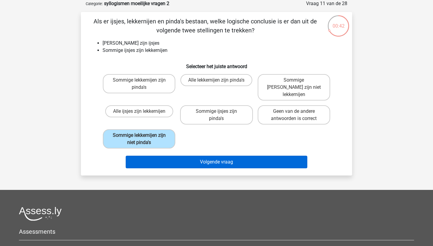
click at [214, 156] on button "Volgende vraag" at bounding box center [217, 162] width 182 height 13
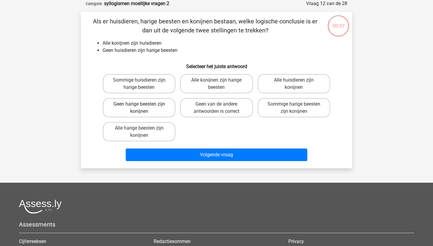
click at [149, 106] on label "Geen harige beesten zijn konijnen" at bounding box center [139, 107] width 72 height 19
click at [143, 106] on input "Geen harige beesten zijn konijnen" at bounding box center [141, 106] width 4 height 4
radio input "true"
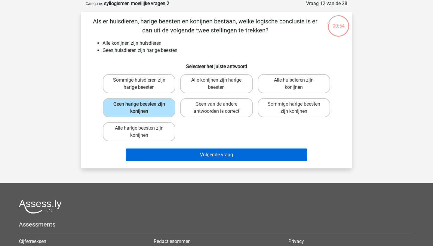
click at [182, 160] on button "Volgende vraag" at bounding box center [217, 155] width 182 height 13
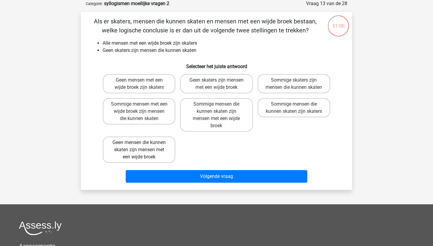
click at [154, 156] on label "Geen mensen die kunnen skaten zijn mensen met een wijde broek" at bounding box center [139, 150] width 72 height 26
click at [143, 147] on input "Geen mensen die kunnen skaten zijn mensen met een wijde broek" at bounding box center [141, 145] width 4 height 4
radio input "true"
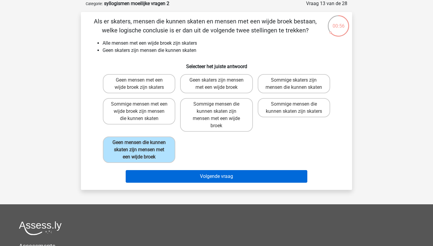
click at [188, 183] on button "Volgende vraag" at bounding box center [217, 176] width 182 height 13
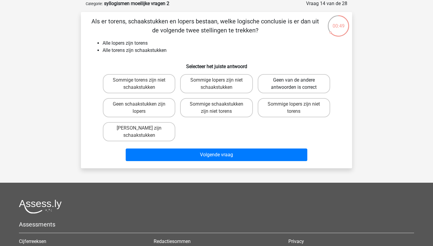
click at [270, 84] on label "Geen van de andere antwoorden is correct" at bounding box center [294, 83] width 72 height 19
click at [294, 84] on input "Geen van de andere antwoorden is correct" at bounding box center [296, 82] width 4 height 4
radio input "true"
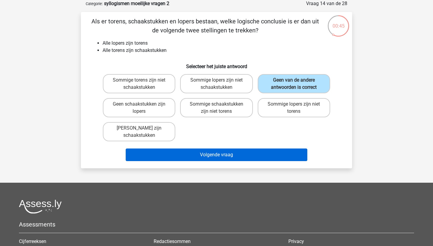
click at [241, 157] on button "Volgende vraag" at bounding box center [217, 155] width 182 height 13
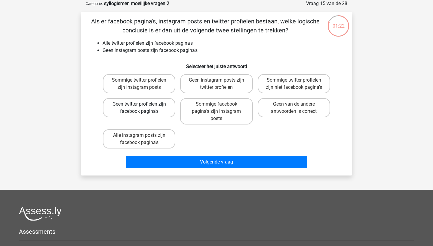
click at [144, 105] on label "Geen twitter profielen zijn facebook pagina's" at bounding box center [139, 107] width 72 height 19
click at [143, 105] on input "Geen twitter profielen zijn facebook pagina's" at bounding box center [141, 106] width 4 height 4
radio input "true"
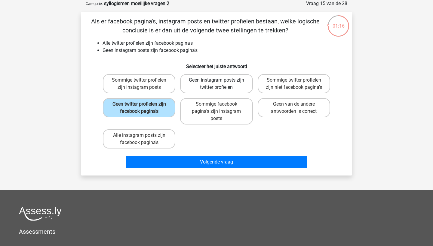
click at [194, 87] on label "Geen instagram posts zijn twitter profielen" at bounding box center [216, 83] width 72 height 19
click at [216, 84] on input "Geen instagram posts zijn twitter profielen" at bounding box center [218, 82] width 4 height 4
radio input "true"
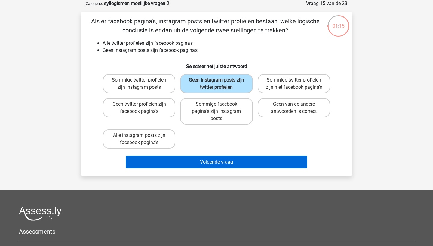
click at [232, 166] on button "Volgende vraag" at bounding box center [217, 162] width 182 height 13
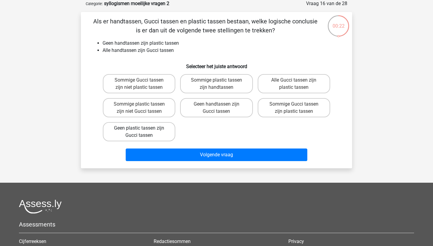
click at [174, 130] on label "Geen plastic tassen zijn Gucci tassen" at bounding box center [139, 131] width 72 height 19
click at [143, 130] on input "Geen plastic tassen zijn Gucci tassen" at bounding box center [141, 130] width 4 height 4
radio input "true"
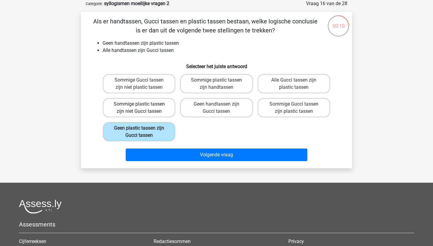
click at [152, 106] on label "Sommige plastic tassen zijn niet Gucci tassen" at bounding box center [139, 107] width 72 height 19
click at [143, 106] on input "Sommige plastic tassen zijn niet Gucci tassen" at bounding box center [141, 106] width 4 height 4
radio input "true"
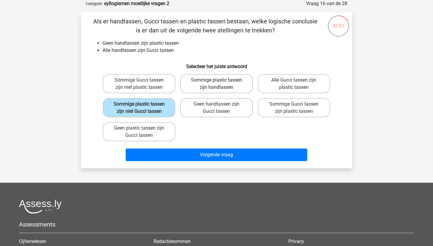
click at [206, 92] on label "Sommige plastic tassen zijn handtassen" at bounding box center [216, 83] width 72 height 19
click at [216, 84] on input "Sommige plastic tassen zijn handtassen" at bounding box center [218, 82] width 4 height 4
radio input "true"
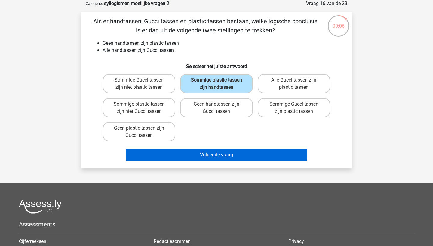
click at [221, 156] on button "Volgende vraag" at bounding box center [217, 155] width 182 height 13
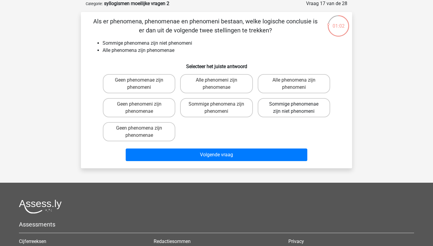
click at [267, 113] on label "Sommige phenomenae zijn niet phenomeni" at bounding box center [294, 107] width 72 height 19
click at [294, 108] on input "Sommige phenomenae zijn niet phenomeni" at bounding box center [296, 106] width 4 height 4
radio input "true"
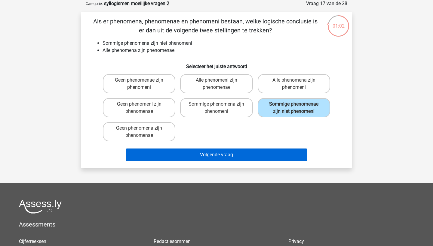
click at [231, 154] on button "Volgende vraag" at bounding box center [217, 155] width 182 height 13
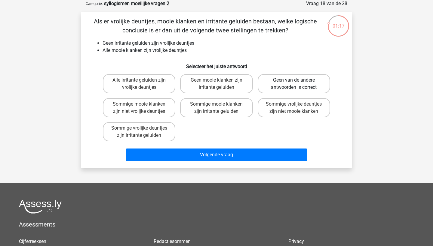
click at [285, 83] on label "Geen van de andere antwoorden is correct" at bounding box center [294, 83] width 72 height 19
click at [294, 83] on input "Geen van de andere antwoorden is correct" at bounding box center [296, 82] width 4 height 4
radio input "true"
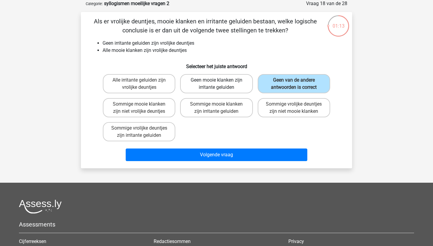
click at [238, 90] on label "Geen mooie klanken zijn irritante geluiden" at bounding box center [216, 83] width 72 height 19
click at [220, 84] on input "Geen mooie klanken zijn irritante geluiden" at bounding box center [218, 82] width 4 height 4
radio input "true"
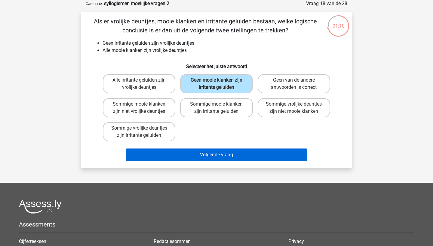
click at [235, 157] on button "Volgende vraag" at bounding box center [217, 155] width 182 height 13
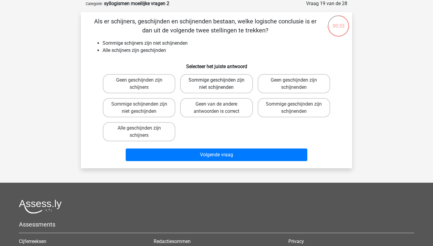
click at [226, 85] on label "Sommige geschijnden zijn niet schijnenden" at bounding box center [216, 83] width 72 height 19
click at [220, 84] on input "Sommige geschijnden zijn niet schijnenden" at bounding box center [218, 82] width 4 height 4
radio input "true"
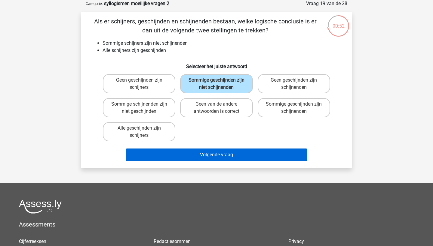
click at [236, 154] on button "Volgende vraag" at bounding box center [217, 155] width 182 height 13
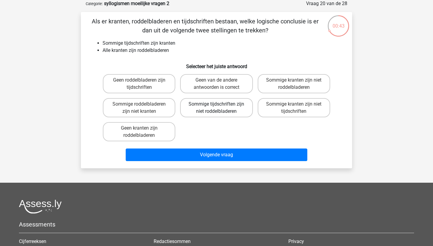
click at [191, 105] on label "Sommige tijdschriften zijn niet roddelbladeren" at bounding box center [216, 107] width 72 height 19
click at [216, 105] on input "Sommige tijdschriften zijn niet roddelbladeren" at bounding box center [218, 106] width 4 height 4
radio input "true"
click at [191, 88] on label "Geen van de andere antwoorden is correct" at bounding box center [216, 83] width 72 height 19
click at [216, 84] on input "Geen van de andere antwoorden is correct" at bounding box center [218, 82] width 4 height 4
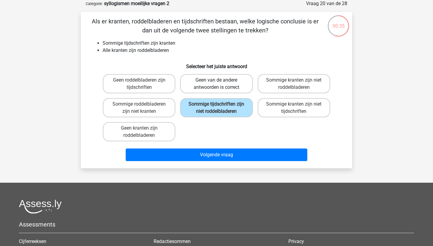
radio input "true"
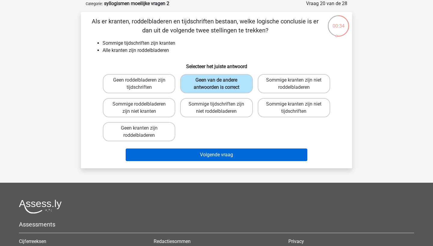
click at [203, 153] on button "Volgende vraag" at bounding box center [217, 155] width 182 height 13
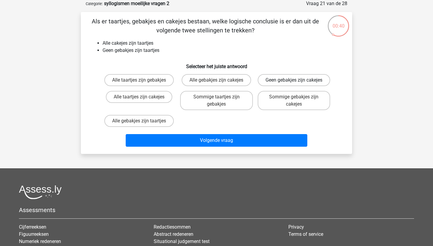
click at [270, 86] on label "Geen gebakjes zijn cakejes" at bounding box center [294, 80] width 72 height 12
click at [294, 84] on input "Geen gebakjes zijn cakejes" at bounding box center [296, 82] width 4 height 4
radio input "true"
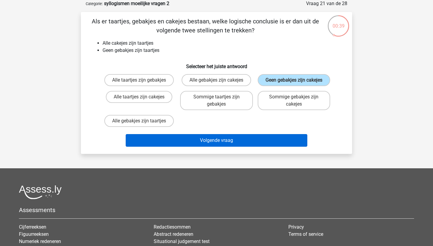
click at [248, 147] on button "Volgende vraag" at bounding box center [217, 140] width 182 height 13
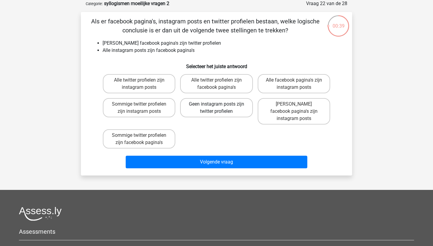
click at [194, 114] on label "Geen instagram posts zijn twitter profielen" at bounding box center [216, 107] width 72 height 19
click at [216, 108] on input "Geen instagram posts zijn twitter profielen" at bounding box center [218, 106] width 4 height 4
radio input "true"
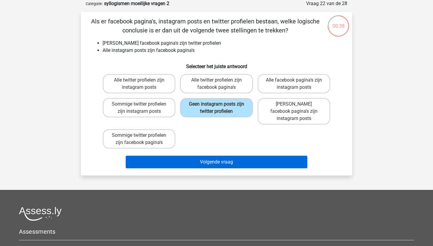
click at [212, 157] on button "Volgende vraag" at bounding box center [217, 162] width 182 height 13
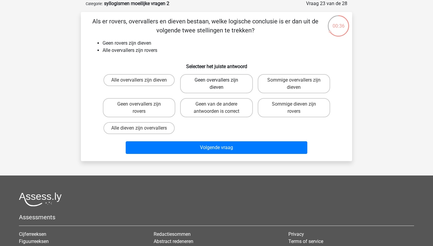
click at [191, 89] on label "Geen overvallers zijn dieven" at bounding box center [216, 83] width 72 height 19
click at [216, 84] on input "Geen overvallers zijn dieven" at bounding box center [218, 82] width 4 height 4
radio input "true"
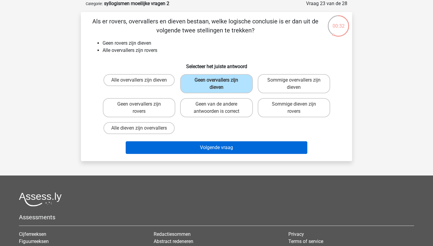
click at [208, 148] on button "Volgende vraag" at bounding box center [217, 148] width 182 height 13
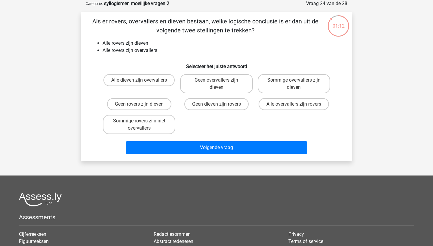
click at [139, 82] on input "Alle dieven zijn overvallers" at bounding box center [141, 82] width 4 height 4
radio input "true"
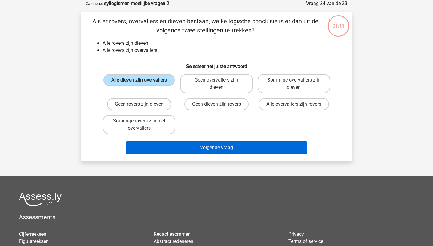
click at [216, 148] on button "Volgende vraag" at bounding box center [217, 148] width 182 height 13
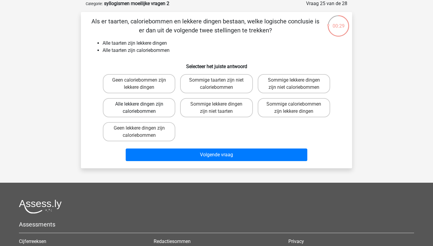
click at [157, 108] on label "Alle lekkere dingen zijn caloriebommen" at bounding box center [139, 107] width 72 height 19
click at [143, 108] on input "Alle lekkere dingen zijn caloriebommen" at bounding box center [141, 106] width 4 height 4
radio input "true"
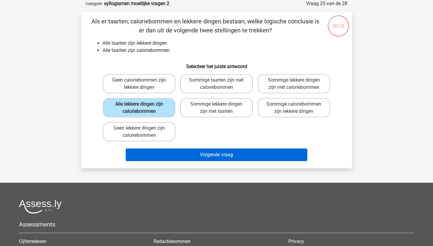
click at [199, 152] on button "Volgende vraag" at bounding box center [217, 155] width 182 height 13
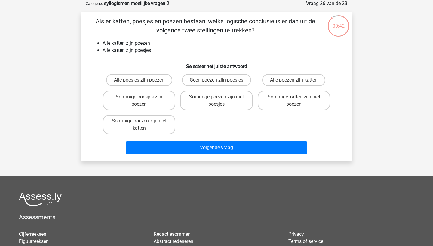
click at [141, 82] on input "Alle poesjes zijn poezen" at bounding box center [141, 82] width 4 height 4
radio input "true"
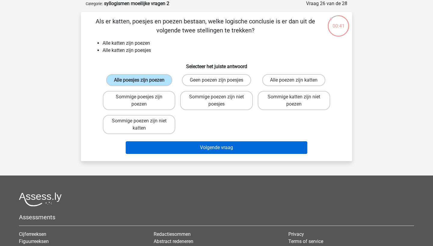
click at [197, 147] on button "Volgende vraag" at bounding box center [217, 148] width 182 height 13
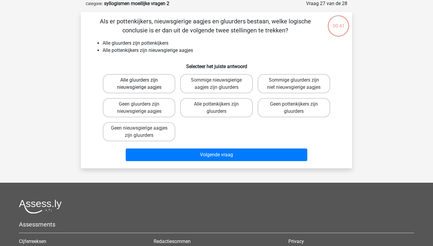
click at [145, 89] on label "Alle gluurders zijn nieuwsgierige aagjes" at bounding box center [139, 83] width 72 height 19
click at [143, 84] on input "Alle gluurders zijn nieuwsgierige aagjes" at bounding box center [141, 82] width 4 height 4
radio input "true"
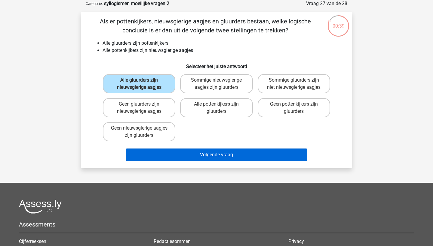
click at [197, 155] on button "Volgende vraag" at bounding box center [217, 155] width 182 height 13
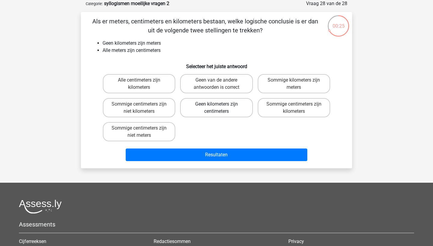
click at [205, 108] on label "Geen kilometers zijn centimeters" at bounding box center [216, 107] width 72 height 19
click at [216, 108] on input "Geen kilometers zijn centimeters" at bounding box center [218, 106] width 4 height 4
radio input "true"
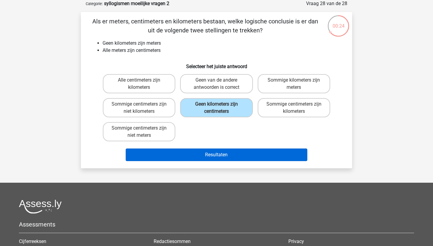
click at [214, 154] on button "Resultaten" at bounding box center [217, 155] width 182 height 13
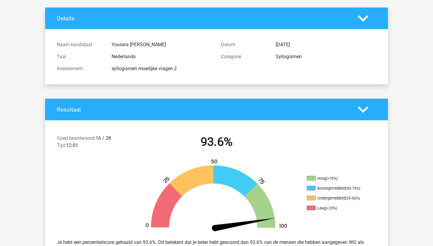
scroll to position [32, 0]
